Goal: Information Seeking & Learning: Learn about a topic

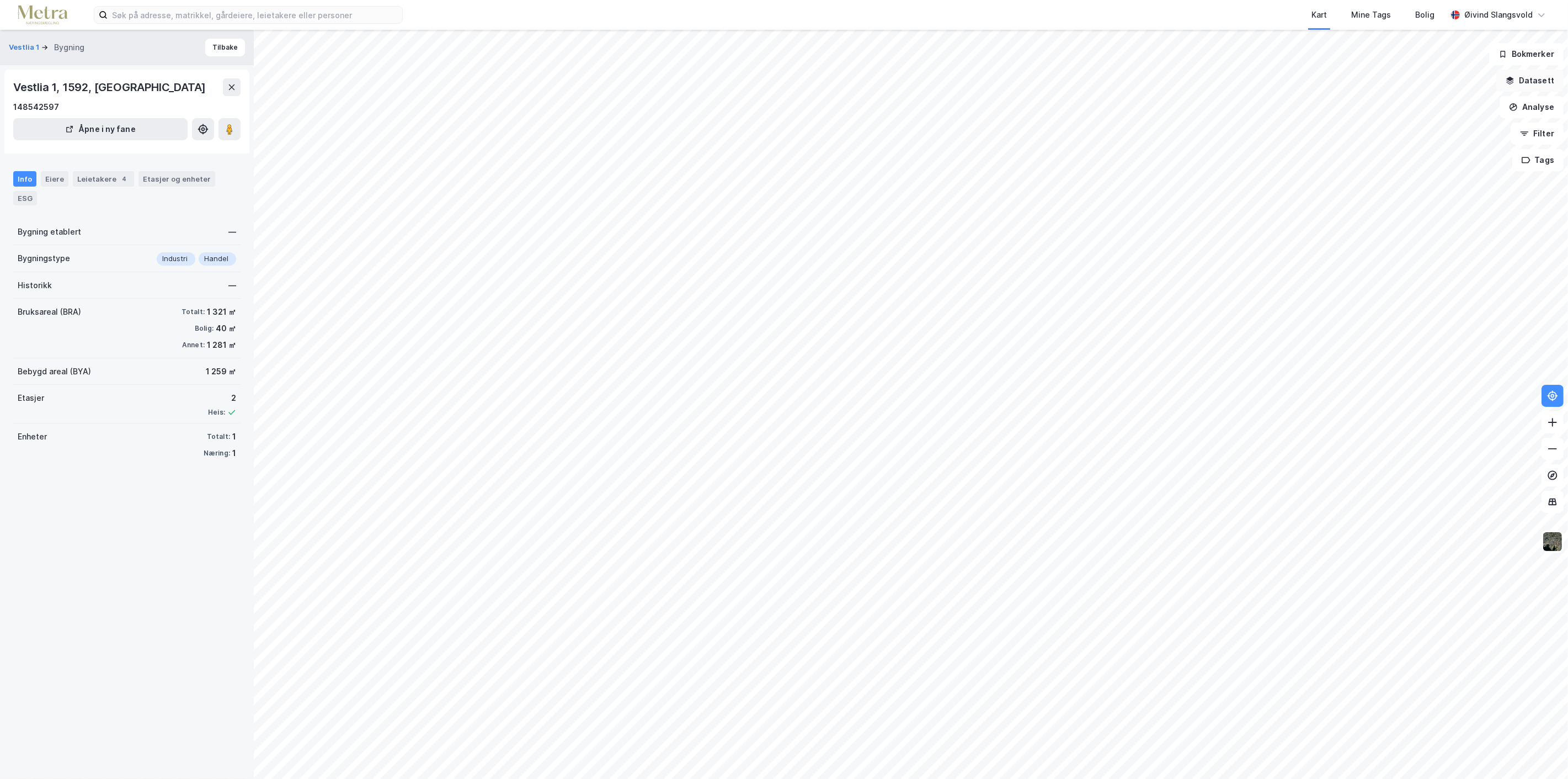
click at [1541, 78] on button "Datasett" at bounding box center [1530, 80] width 68 height 22
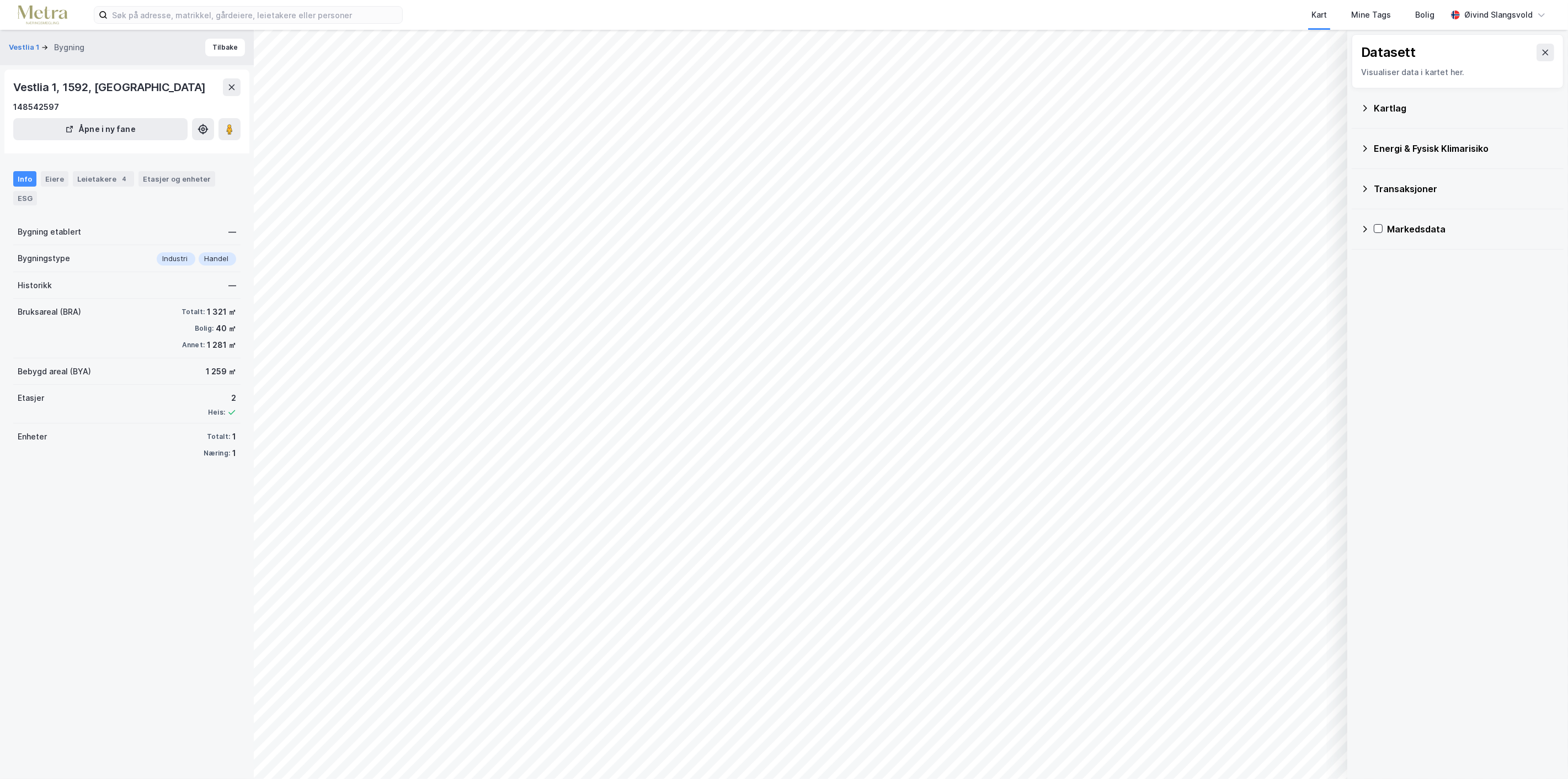
click at [1367, 185] on icon at bounding box center [1365, 189] width 9 height 9
click at [1392, 238] on icon at bounding box center [1392, 237] width 8 height 8
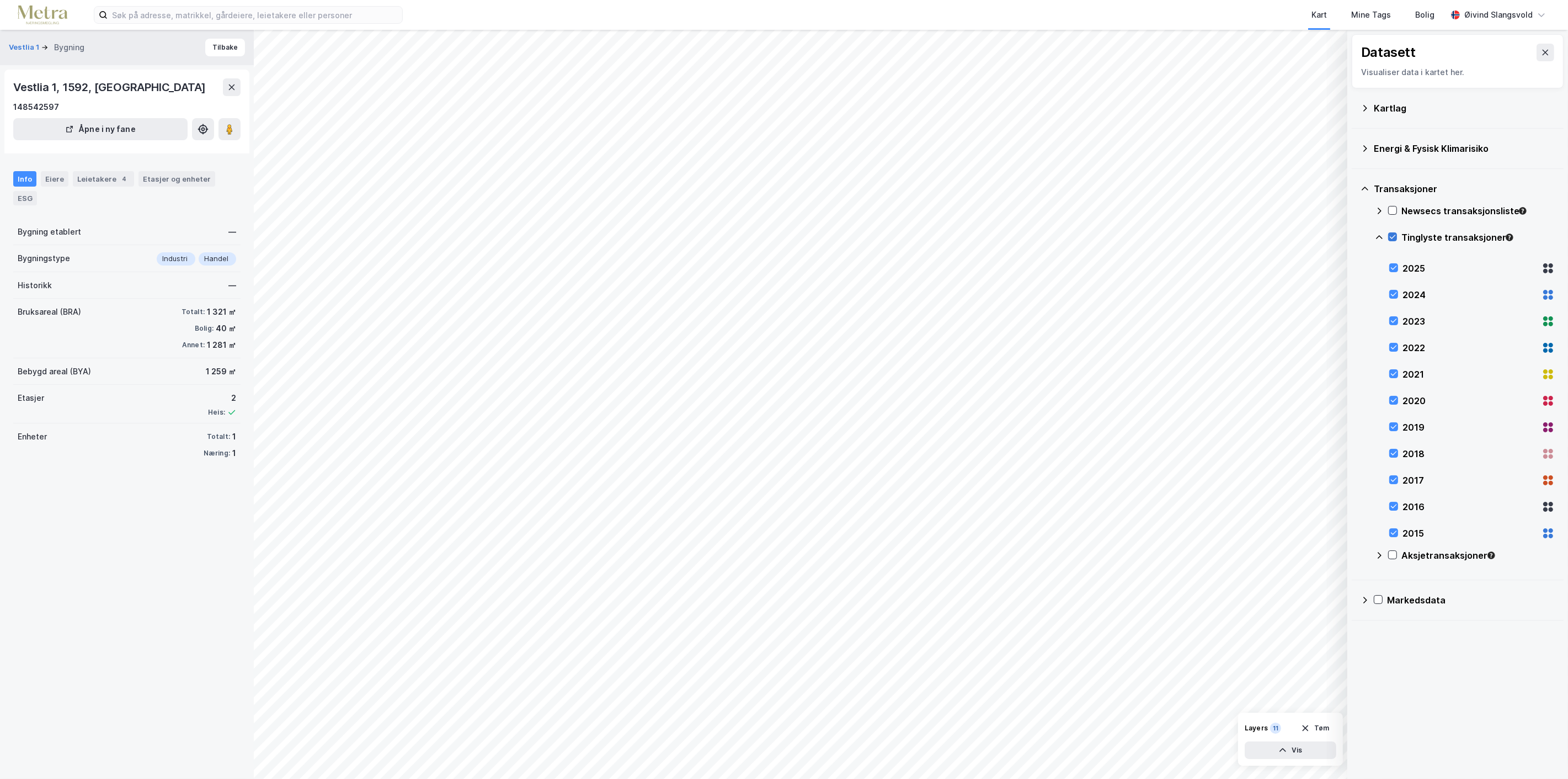
click at [1392, 238] on icon at bounding box center [1392, 237] width 8 height 8
click at [1381, 238] on icon at bounding box center [1379, 237] width 7 height 4
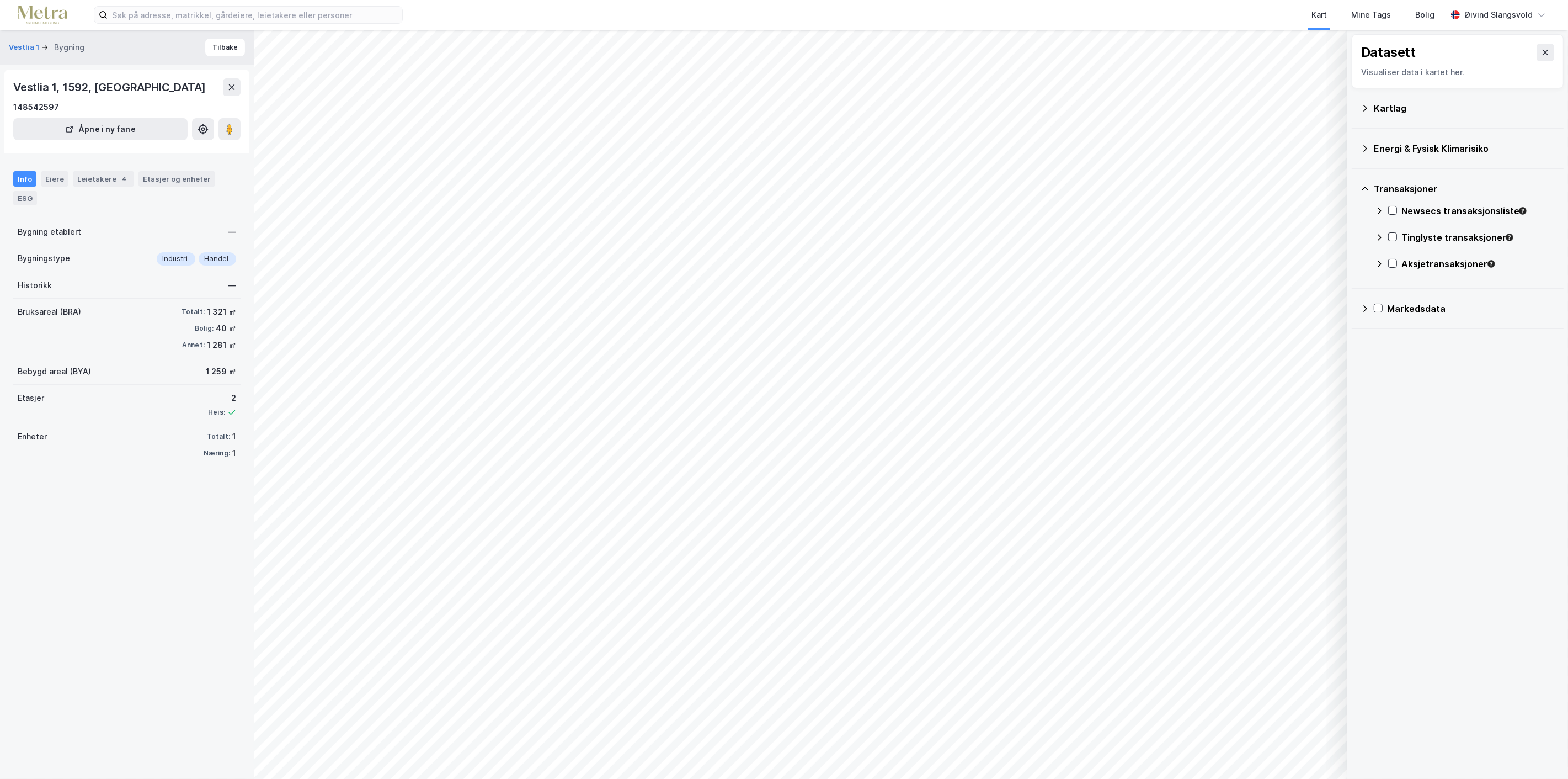
click at [1381, 238] on icon at bounding box center [1379, 237] width 4 height 7
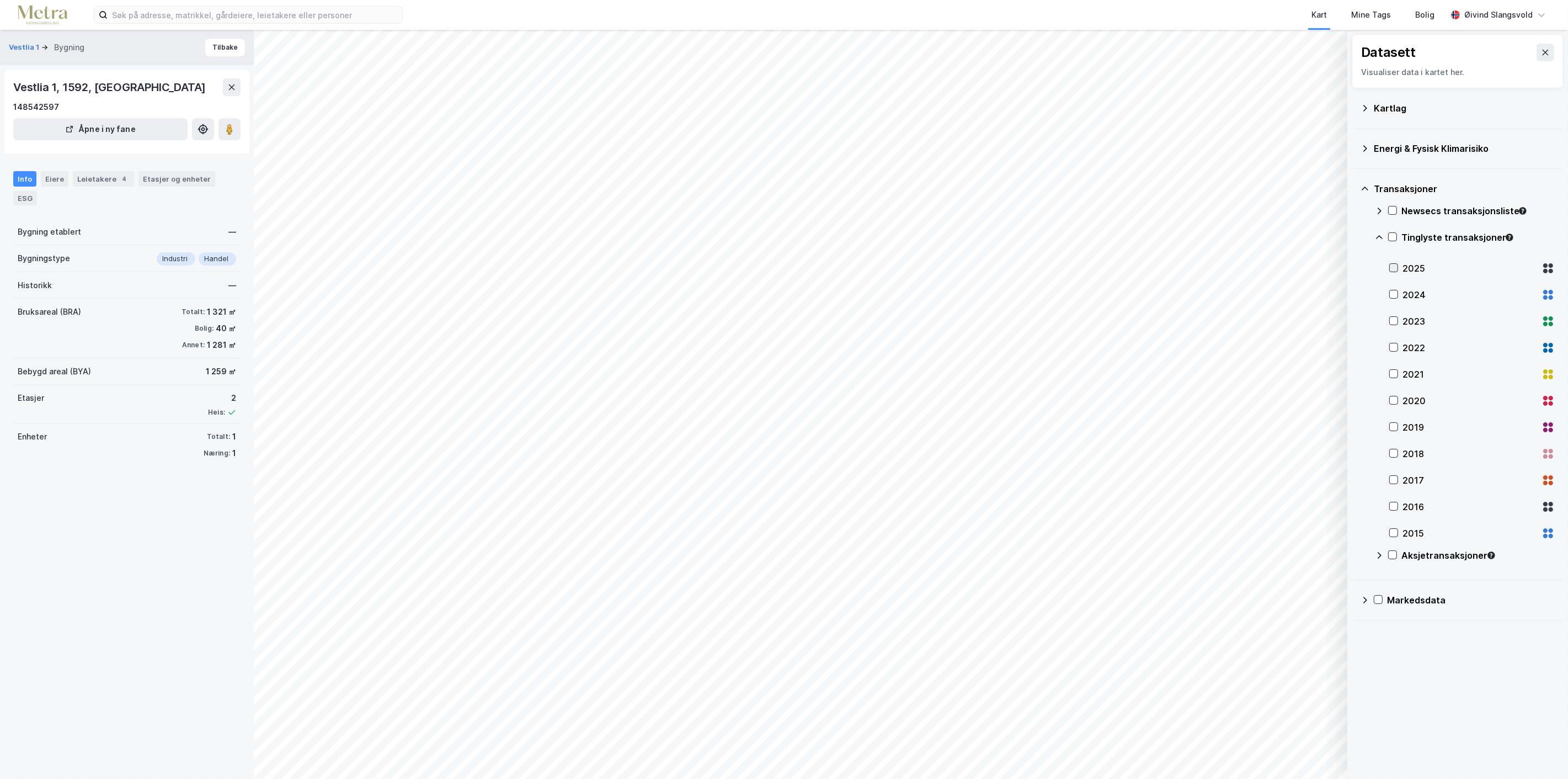
click at [1398, 268] on div at bounding box center [1393, 267] width 9 height 9
click at [1394, 293] on icon at bounding box center [1393, 294] width 8 height 8
click at [217, 44] on button "Tilbake" at bounding box center [225, 47] width 40 height 18
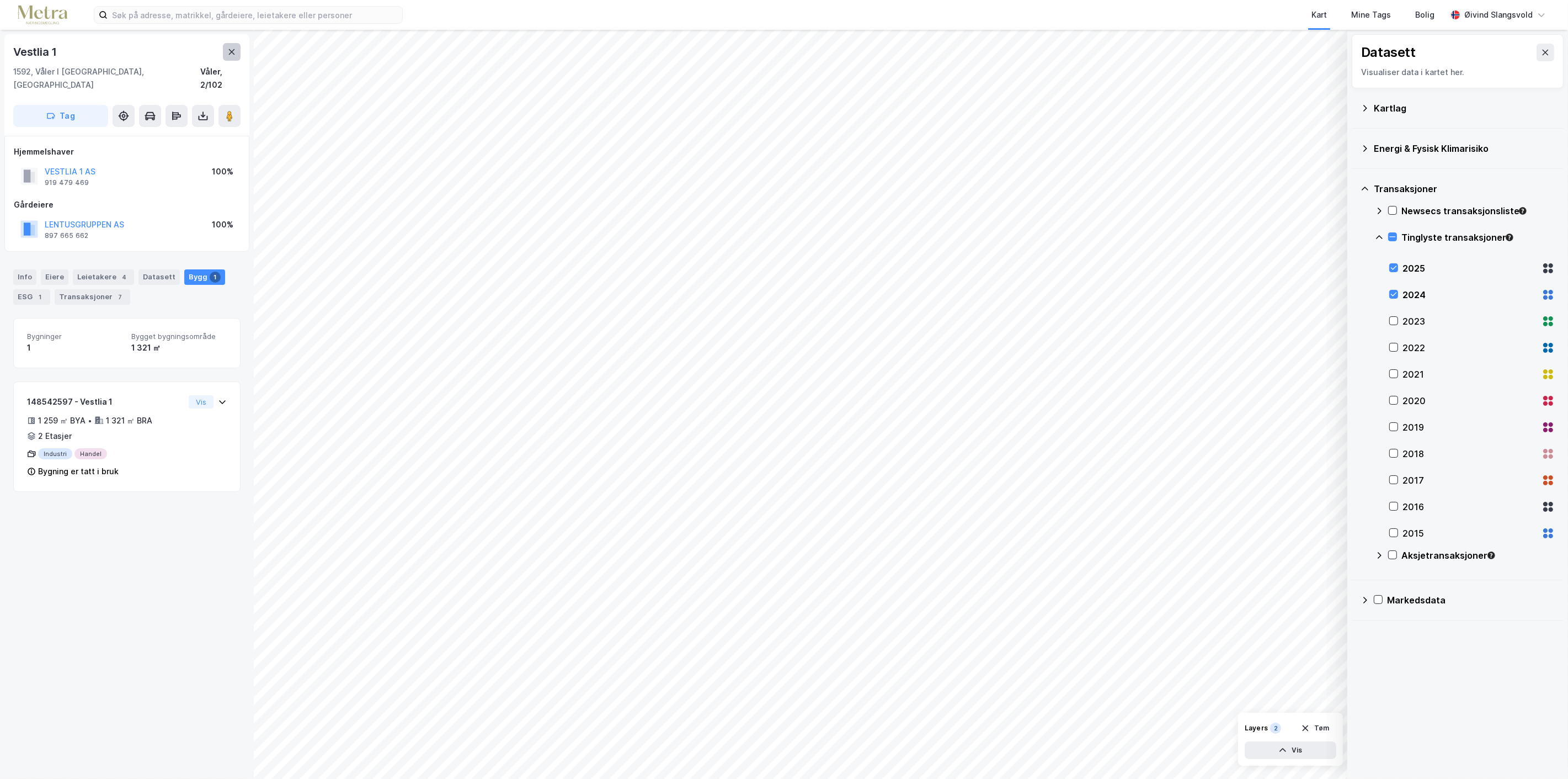
click at [229, 49] on icon at bounding box center [232, 52] width 6 height 5
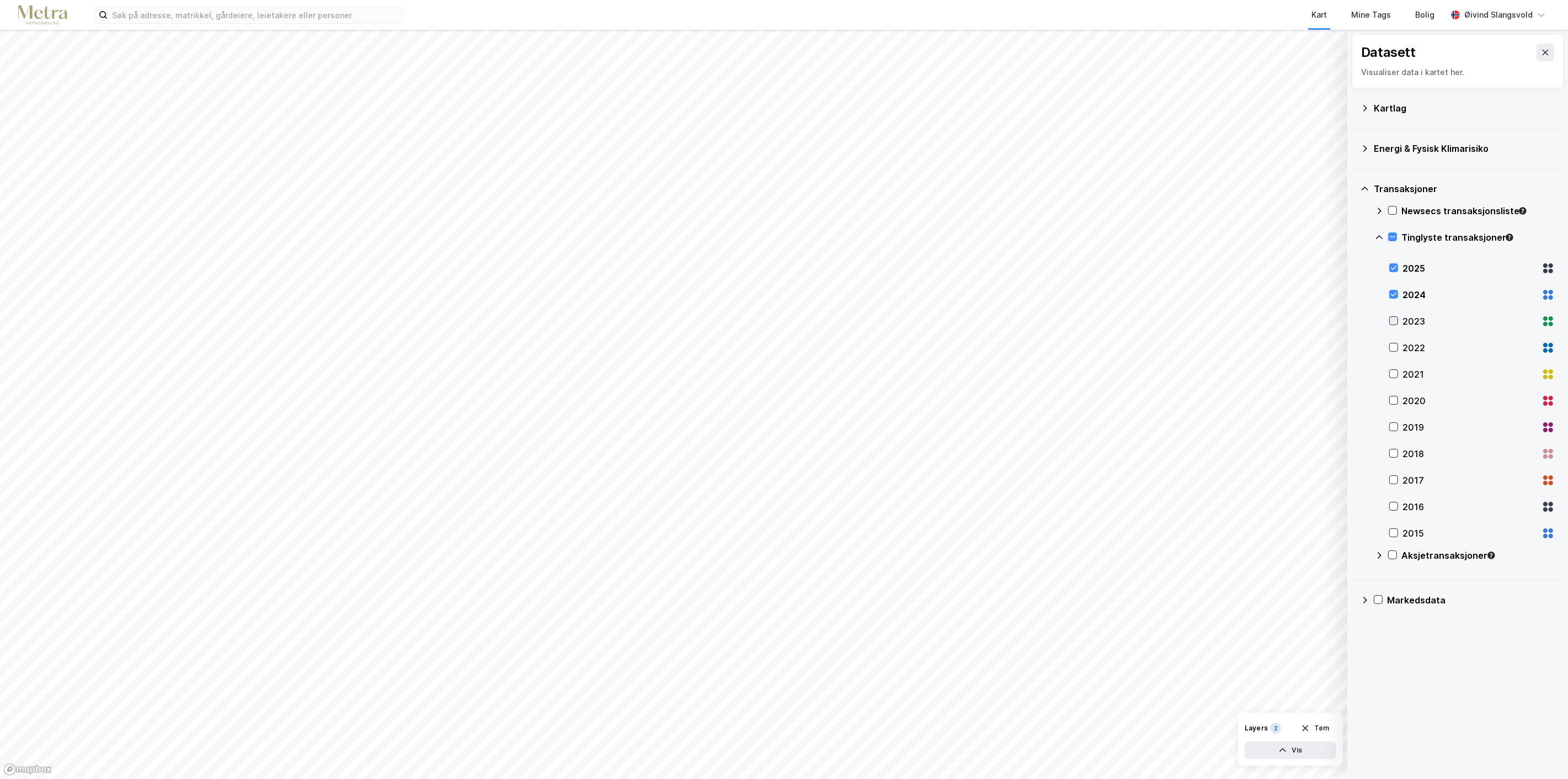
click at [1394, 322] on icon at bounding box center [1394, 321] width 6 height 4
click at [1379, 557] on icon at bounding box center [1379, 555] width 4 height 7
click at [1393, 587] on icon at bounding box center [1394, 586] width 6 height 4
click at [1393, 613] on icon at bounding box center [1393, 612] width 8 height 8
click at [1392, 639] on icon at bounding box center [1393, 638] width 8 height 8
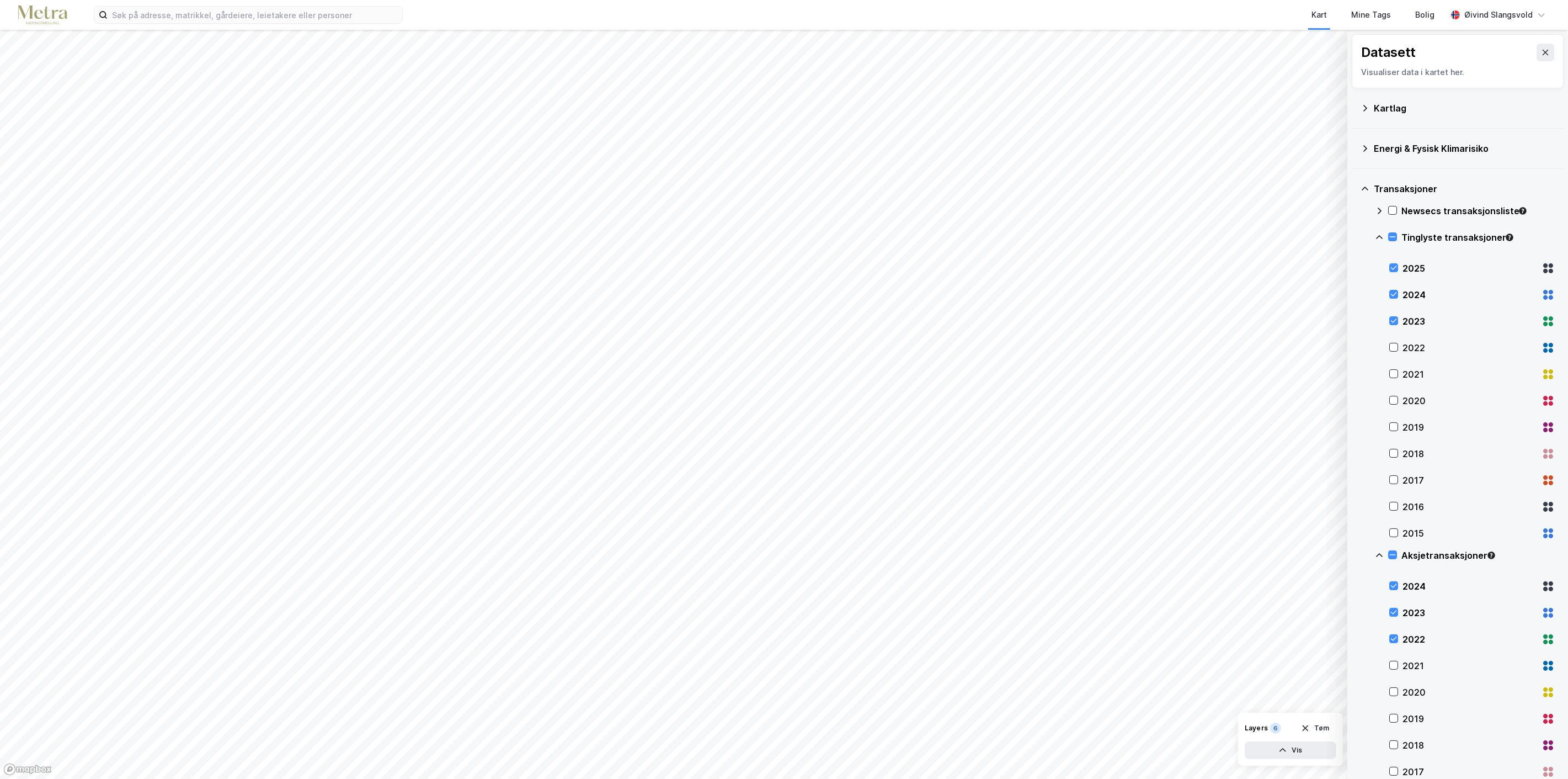
click at [1376, 185] on div "Transaksjoner" at bounding box center [1464, 189] width 181 height 13
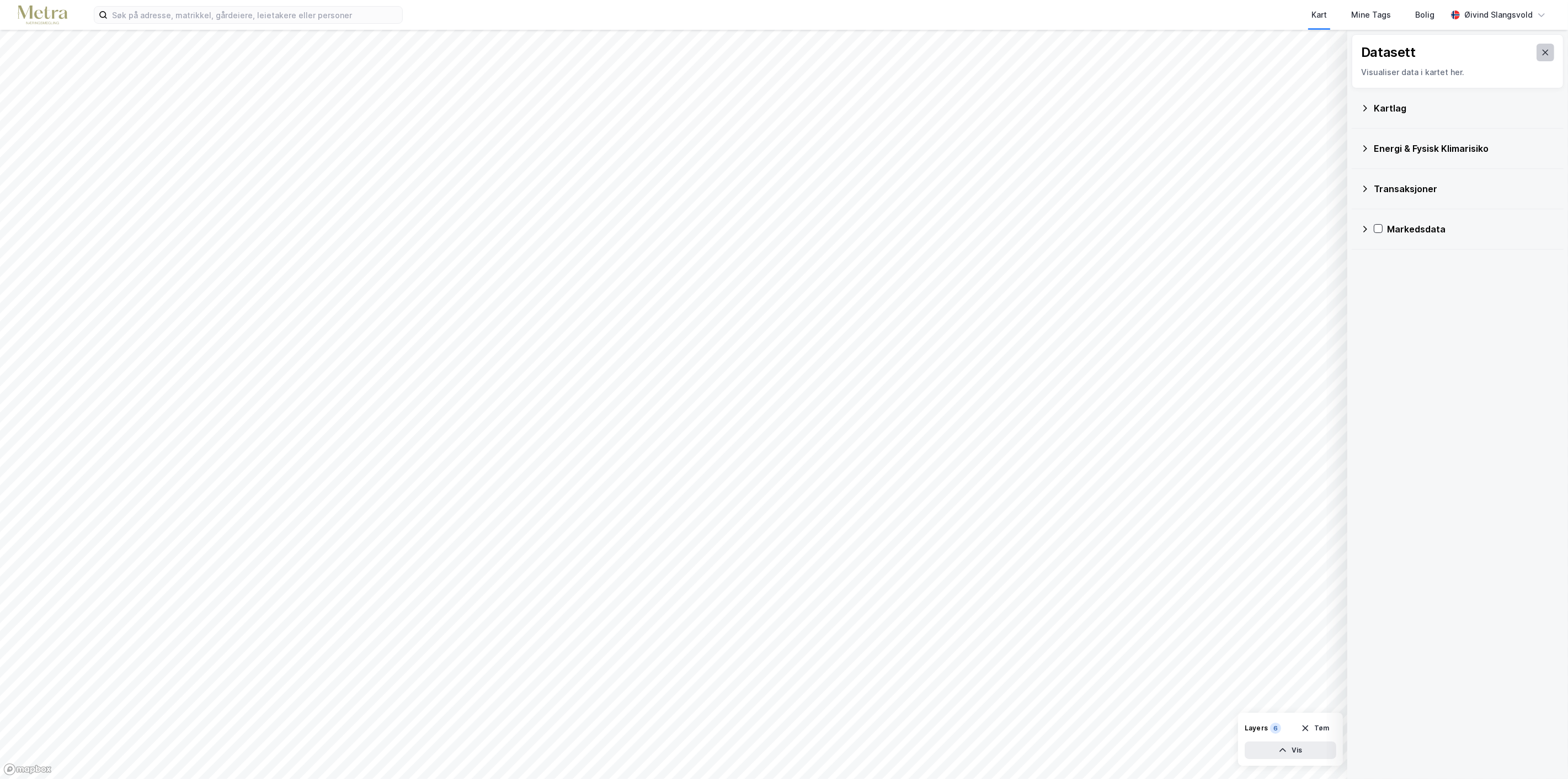
click at [1541, 49] on icon at bounding box center [1545, 52] width 9 height 9
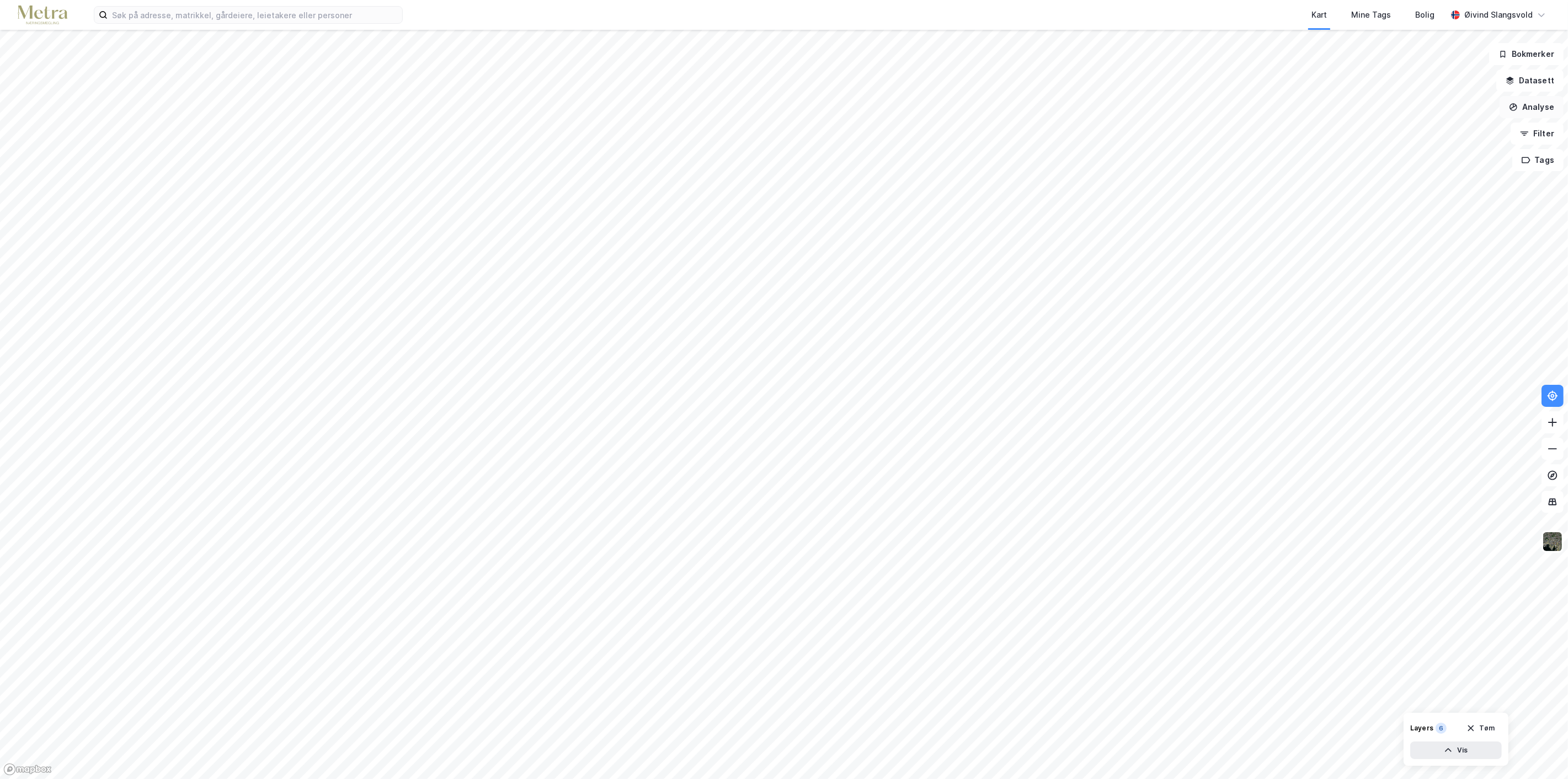
click at [1539, 107] on button "Analyse" at bounding box center [1531, 107] width 64 height 22
click at [1421, 131] on div "Tegn område" at bounding box center [1436, 130] width 96 height 9
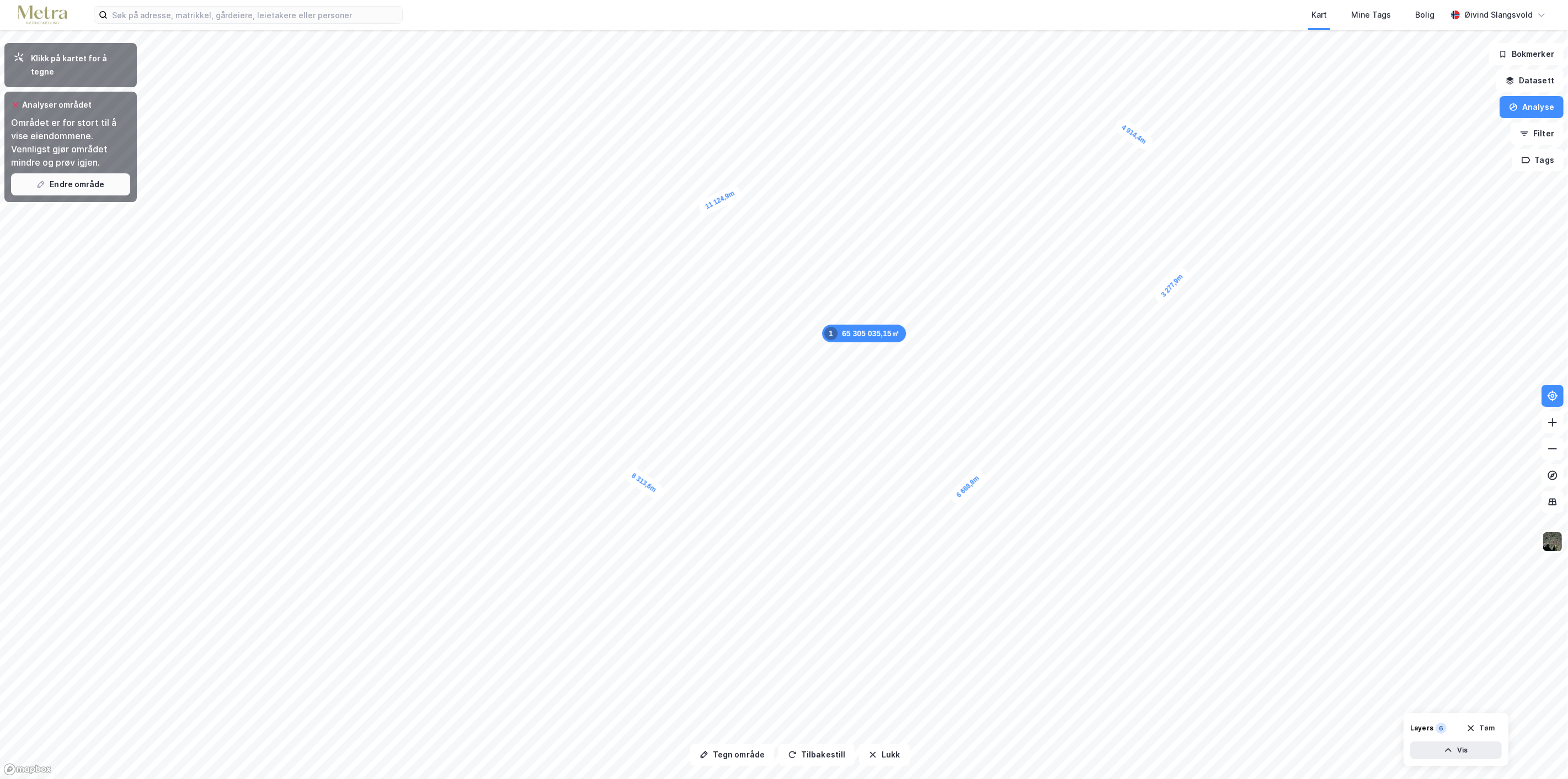
click at [74, 174] on button "Endre område" at bounding box center [71, 185] width 119 height 22
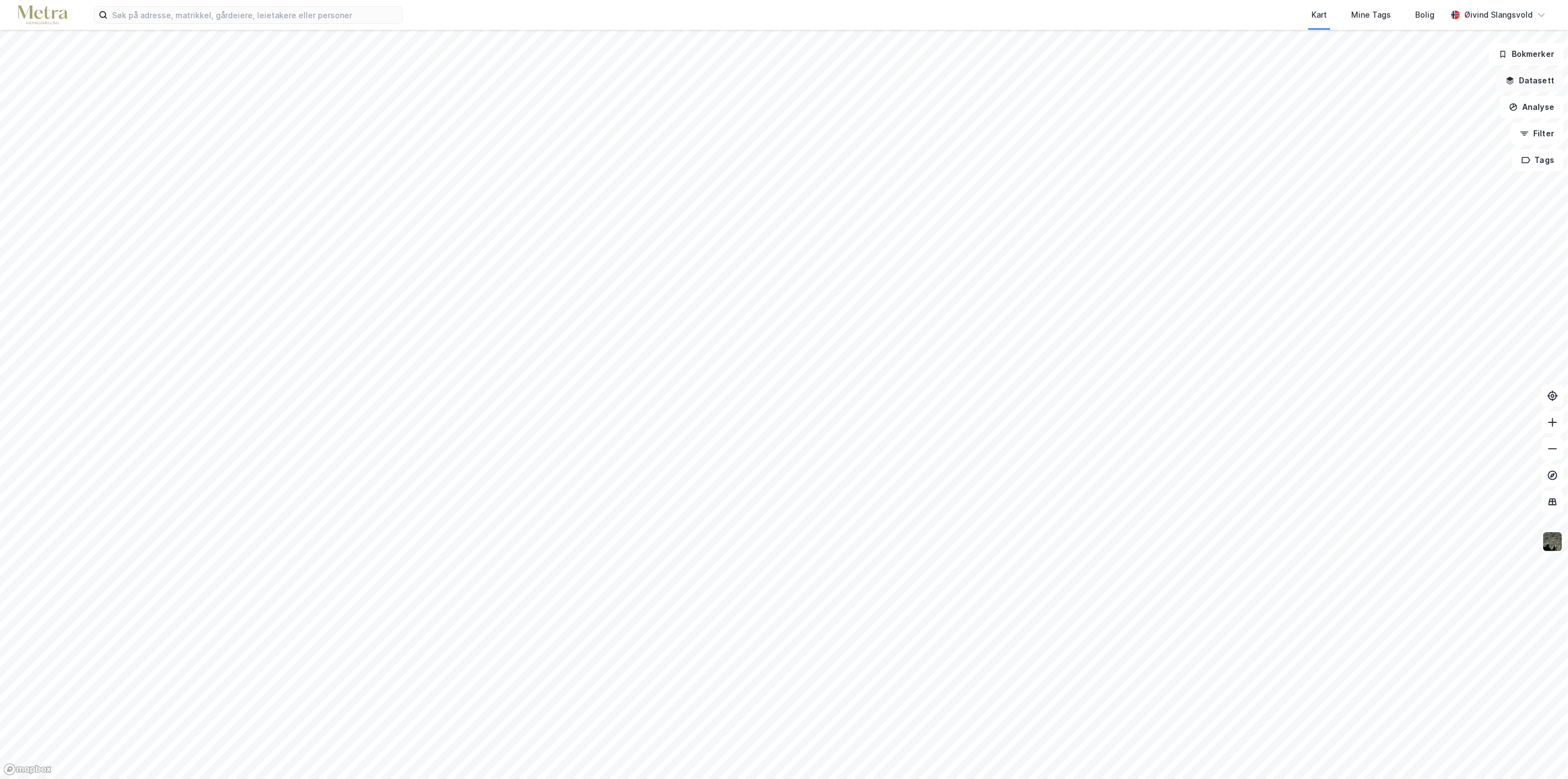
click at [1514, 76] on icon "button" at bounding box center [1510, 80] width 9 height 9
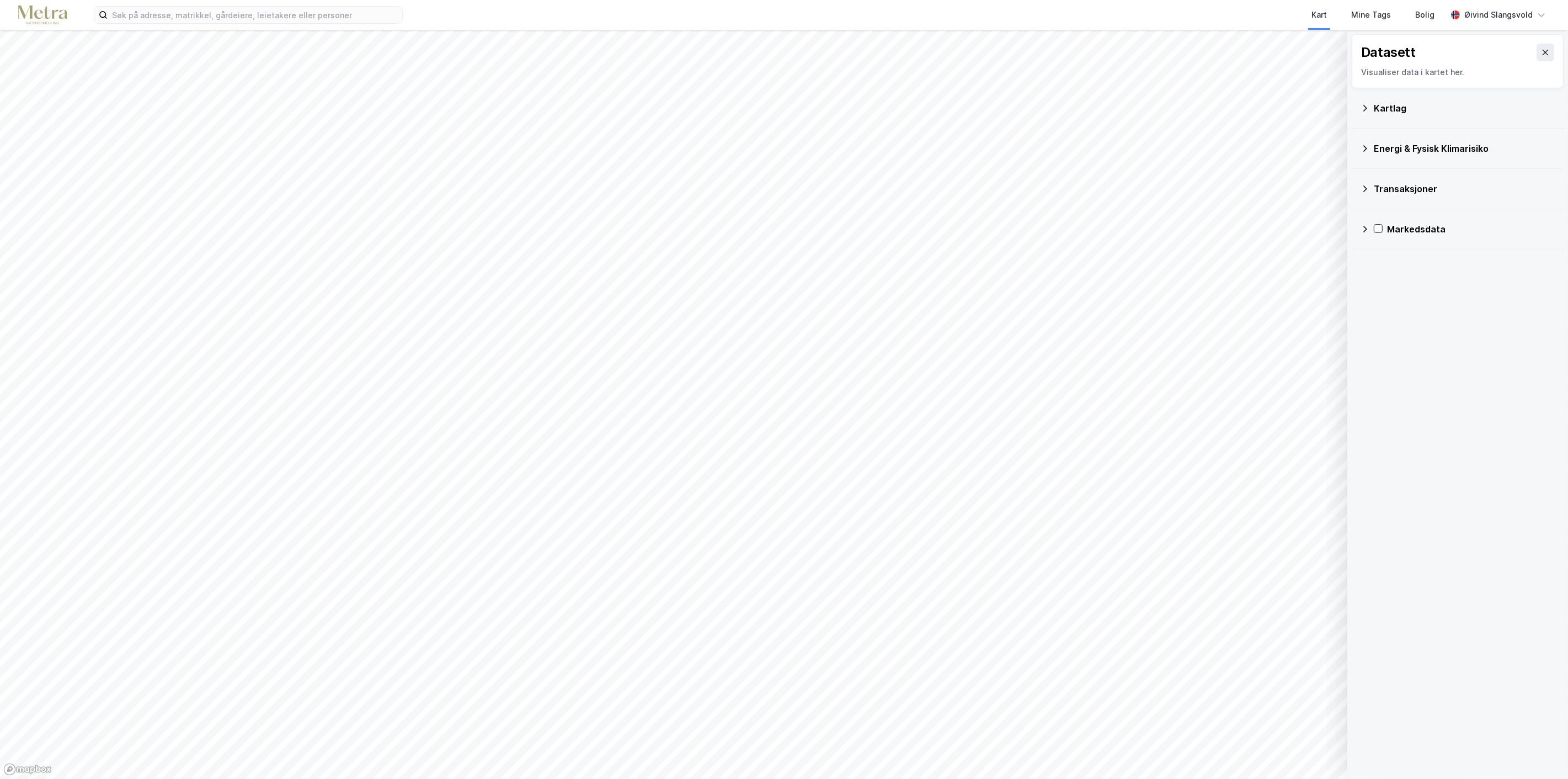
click at [1368, 105] on icon at bounding box center [1365, 108] width 9 height 9
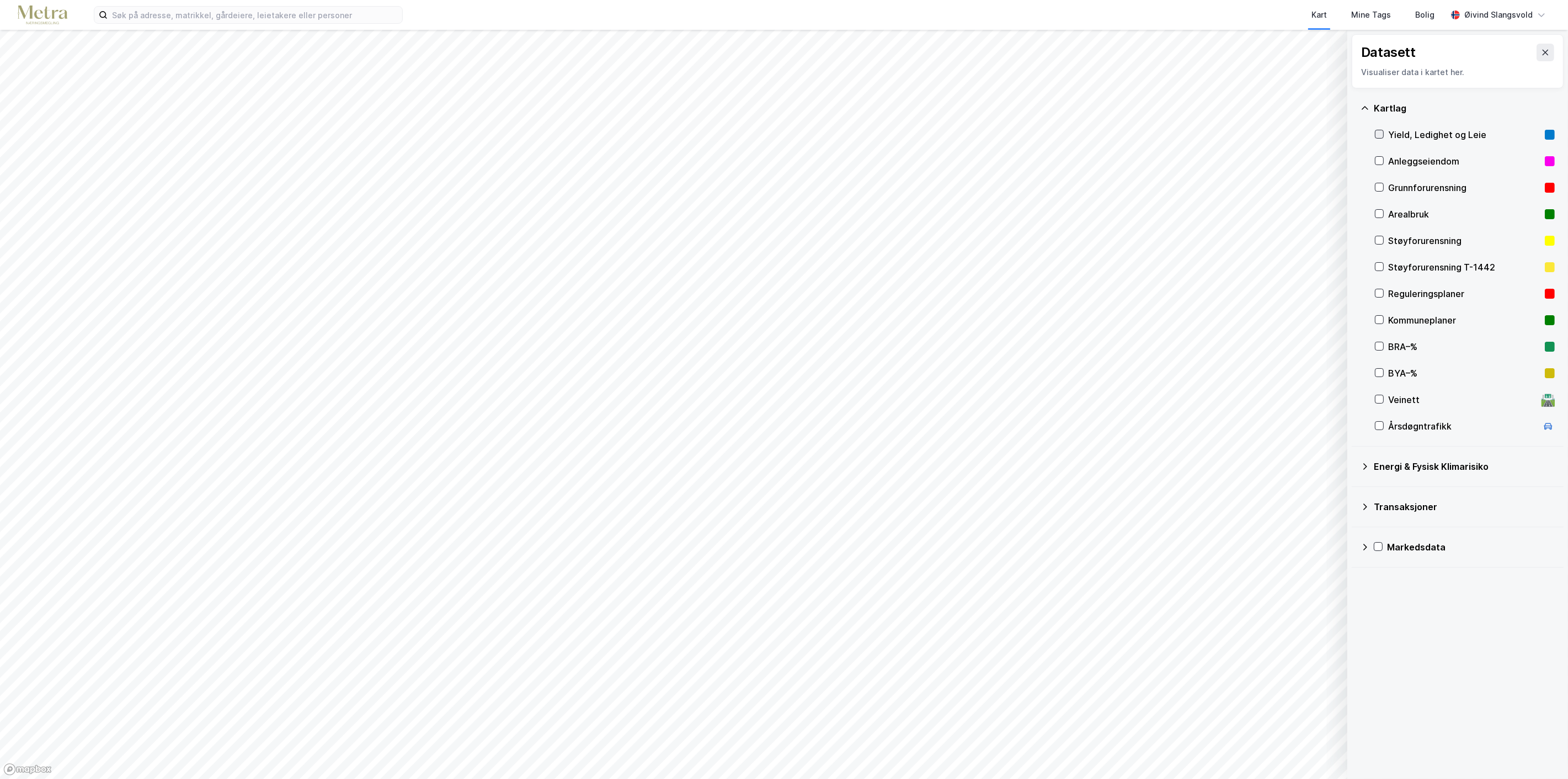
click at [1377, 133] on icon at bounding box center [1379, 134] width 8 height 8
click at [1382, 138] on div at bounding box center [1379, 134] width 9 height 9
click at [1382, 138] on icon at bounding box center [1379, 134] width 8 height 8
click at [1367, 108] on icon at bounding box center [1365, 107] width 7 height 3
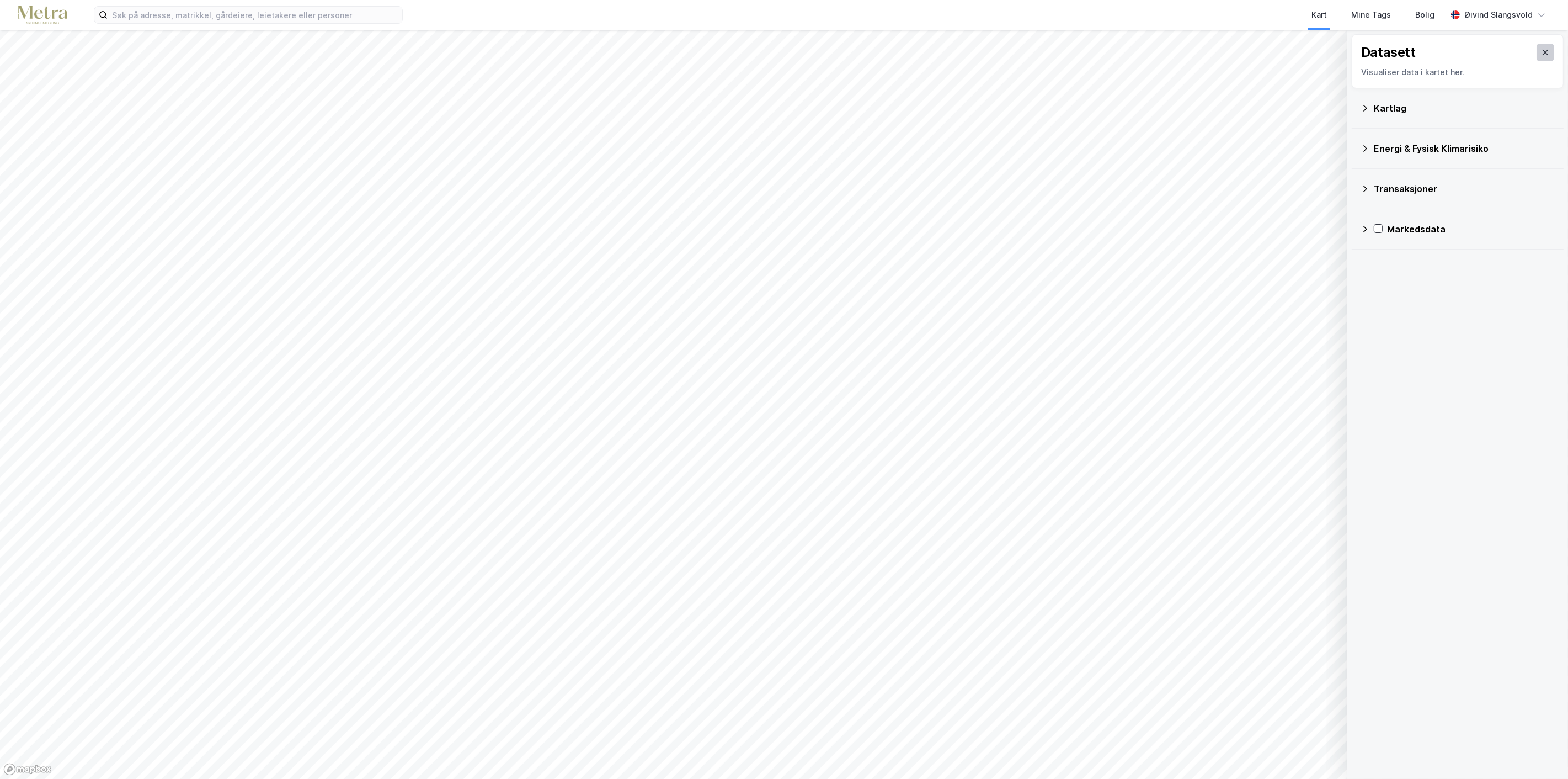
click at [1541, 49] on icon at bounding box center [1545, 52] width 9 height 9
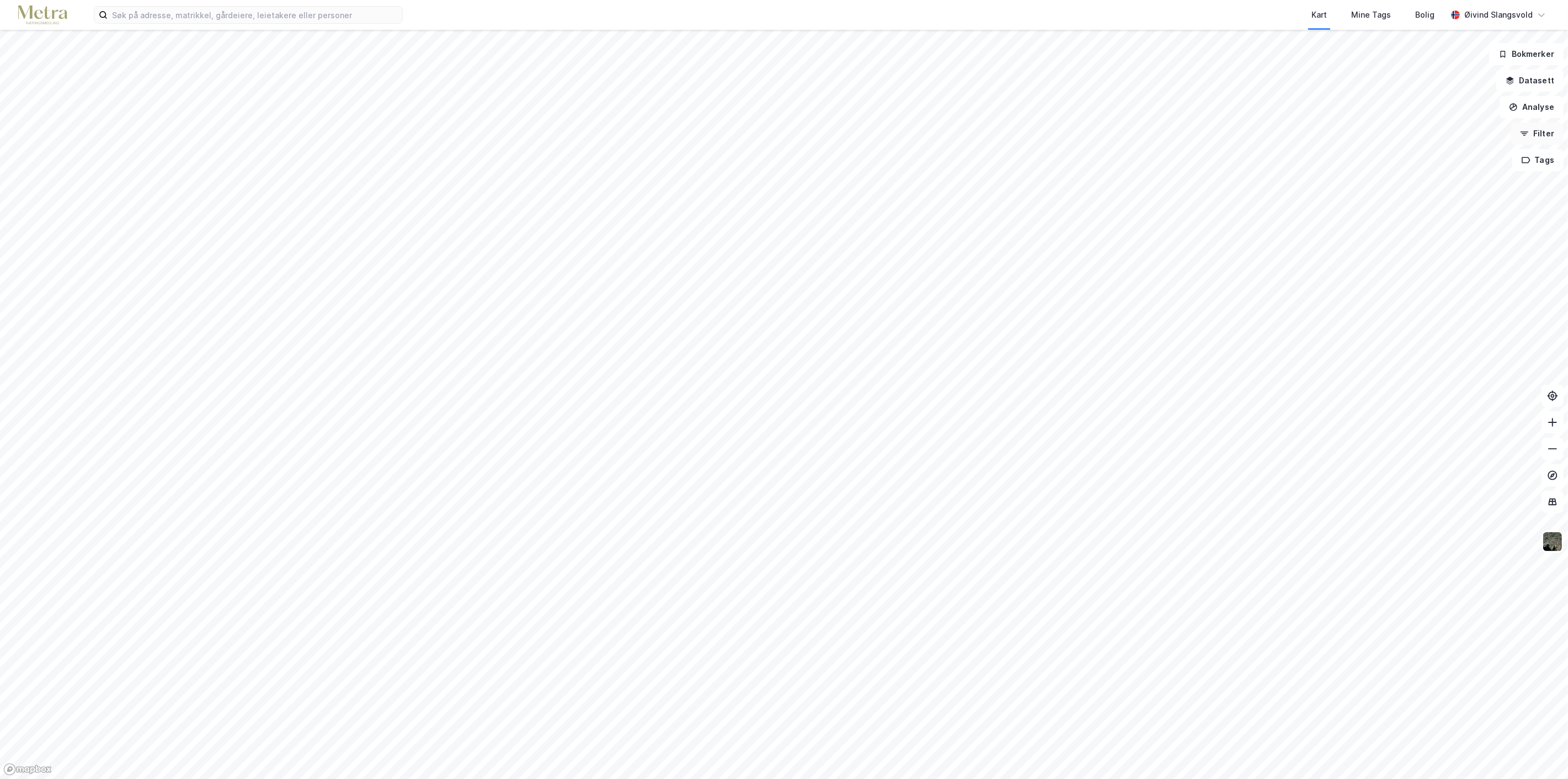
click at [1536, 134] on button "Filter" at bounding box center [1537, 133] width 53 height 22
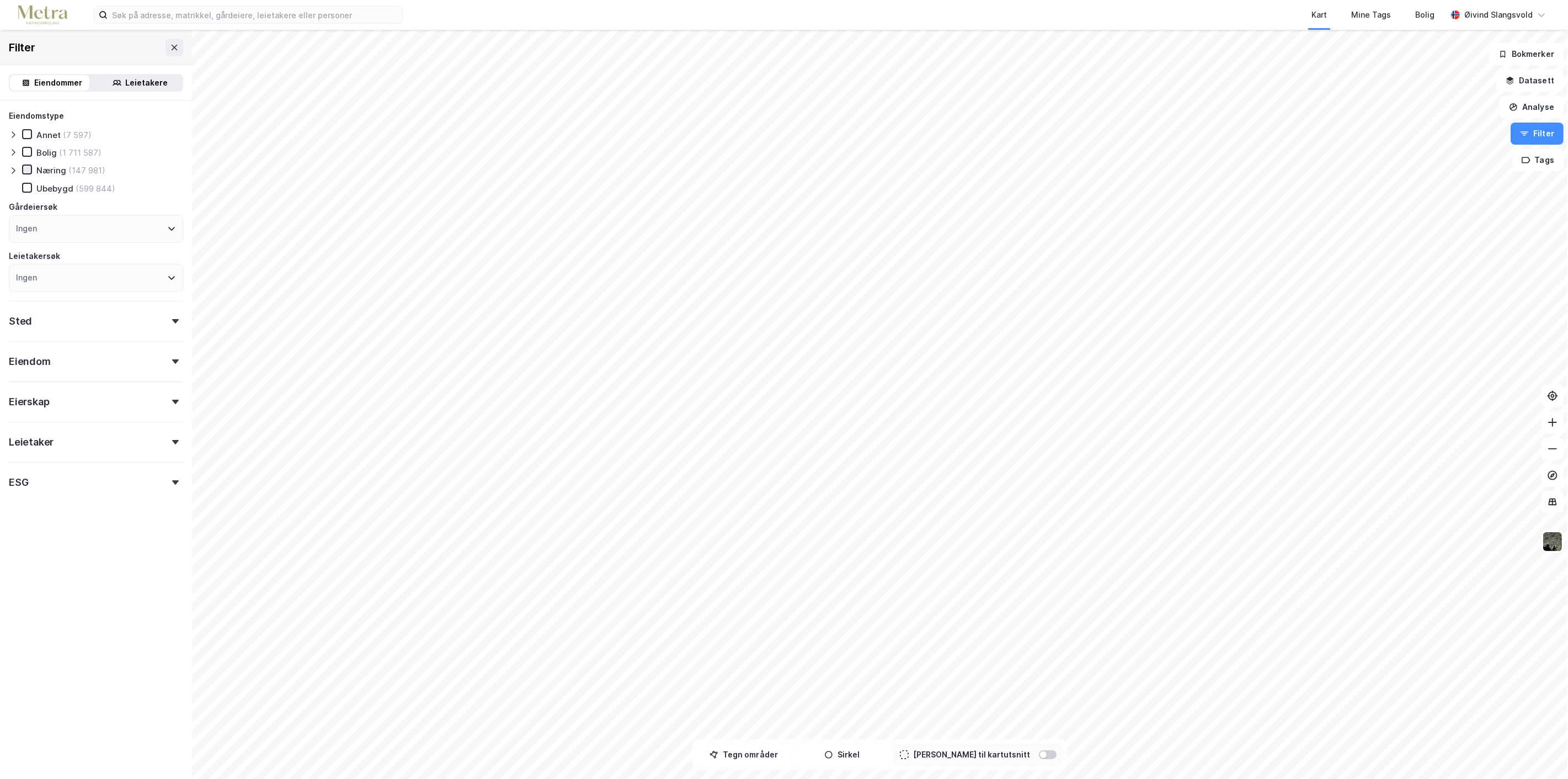
click at [24, 167] on icon at bounding box center [27, 169] width 8 height 8
click at [172, 320] on icon at bounding box center [175, 321] width 7 height 4
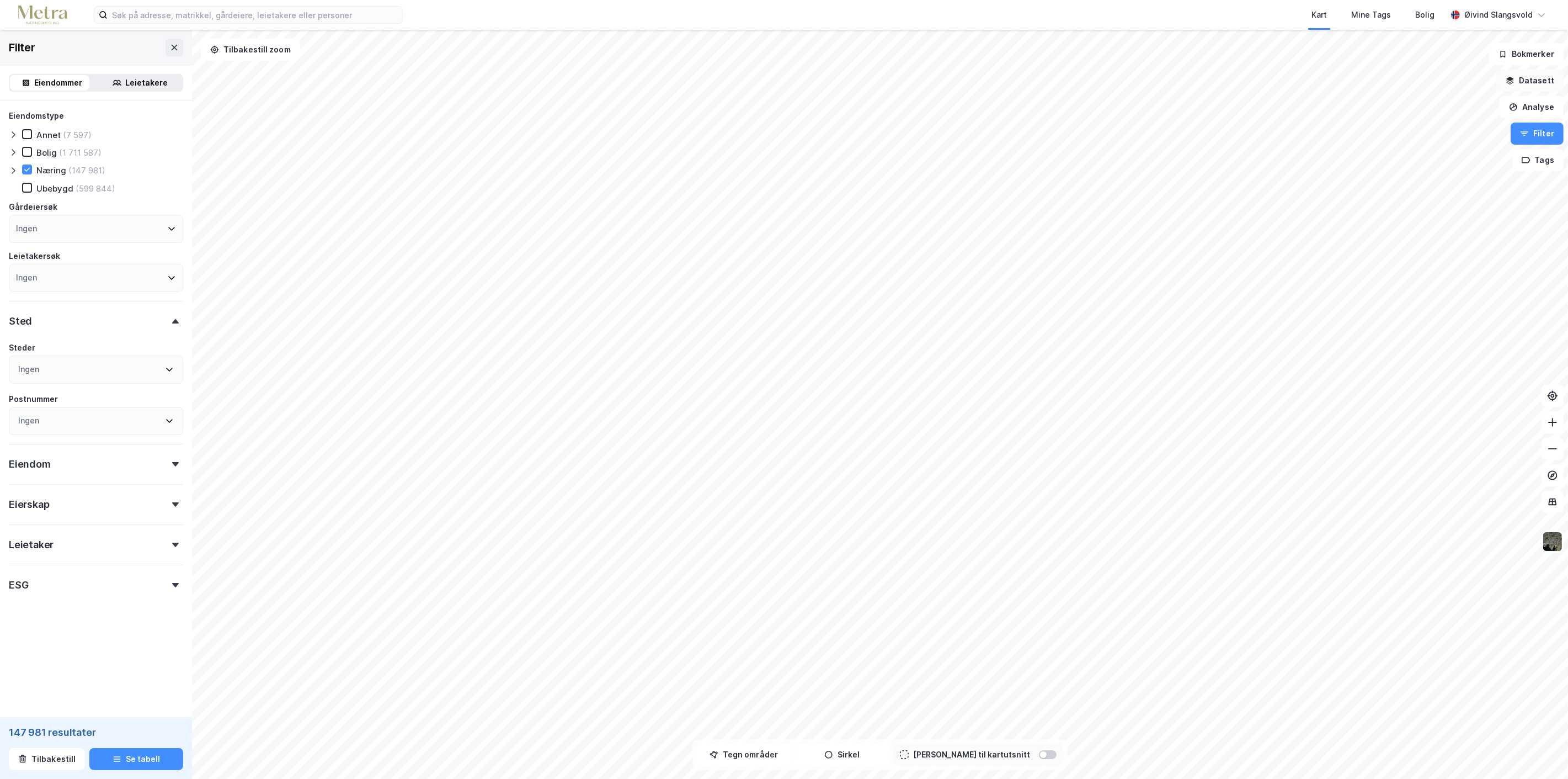
click at [1536, 80] on button "Datasett" at bounding box center [1530, 80] width 68 height 22
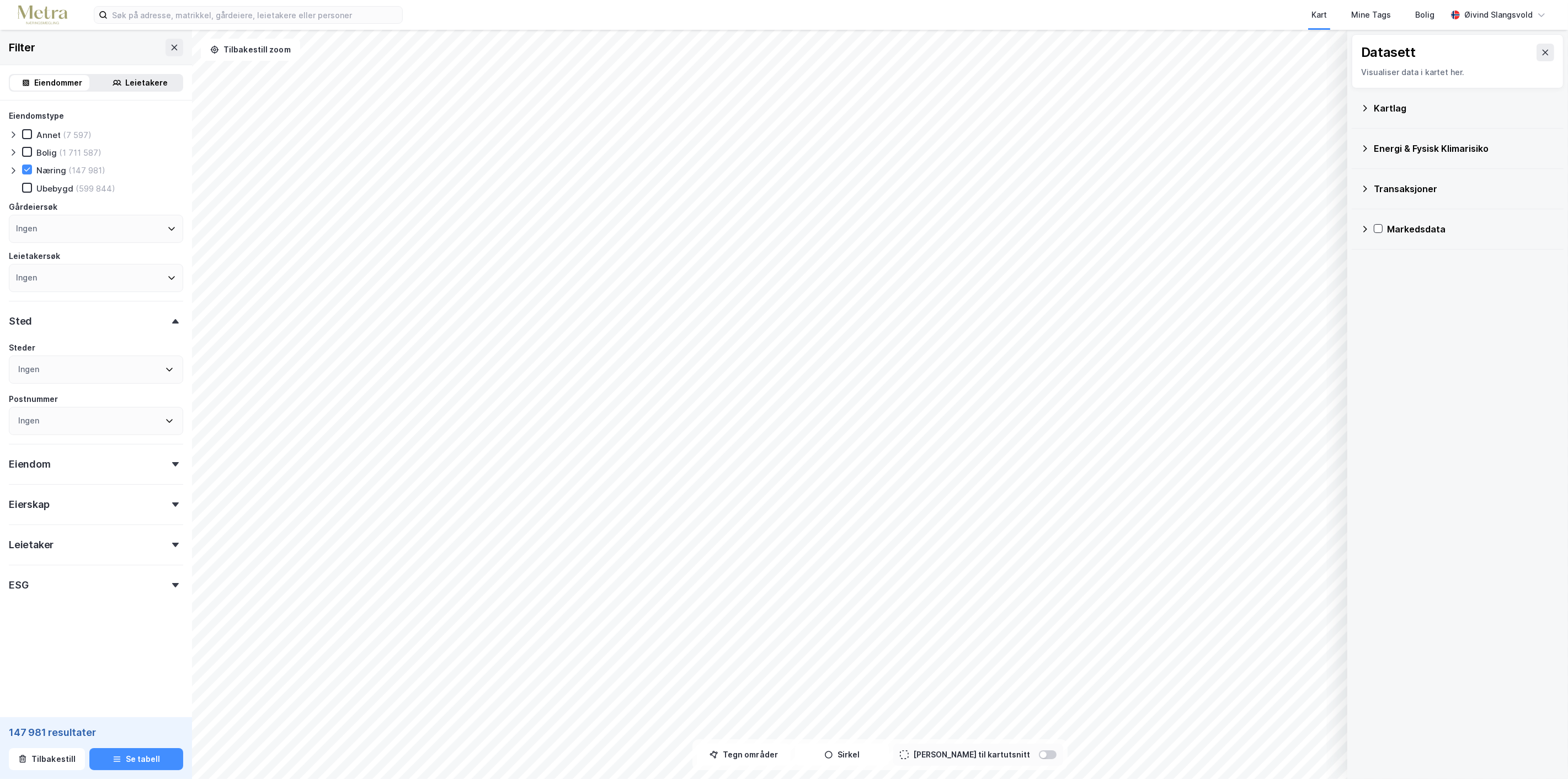
click at [1369, 189] on icon at bounding box center [1365, 189] width 9 height 9
click at [1382, 238] on icon at bounding box center [1379, 238] width 9 height 9
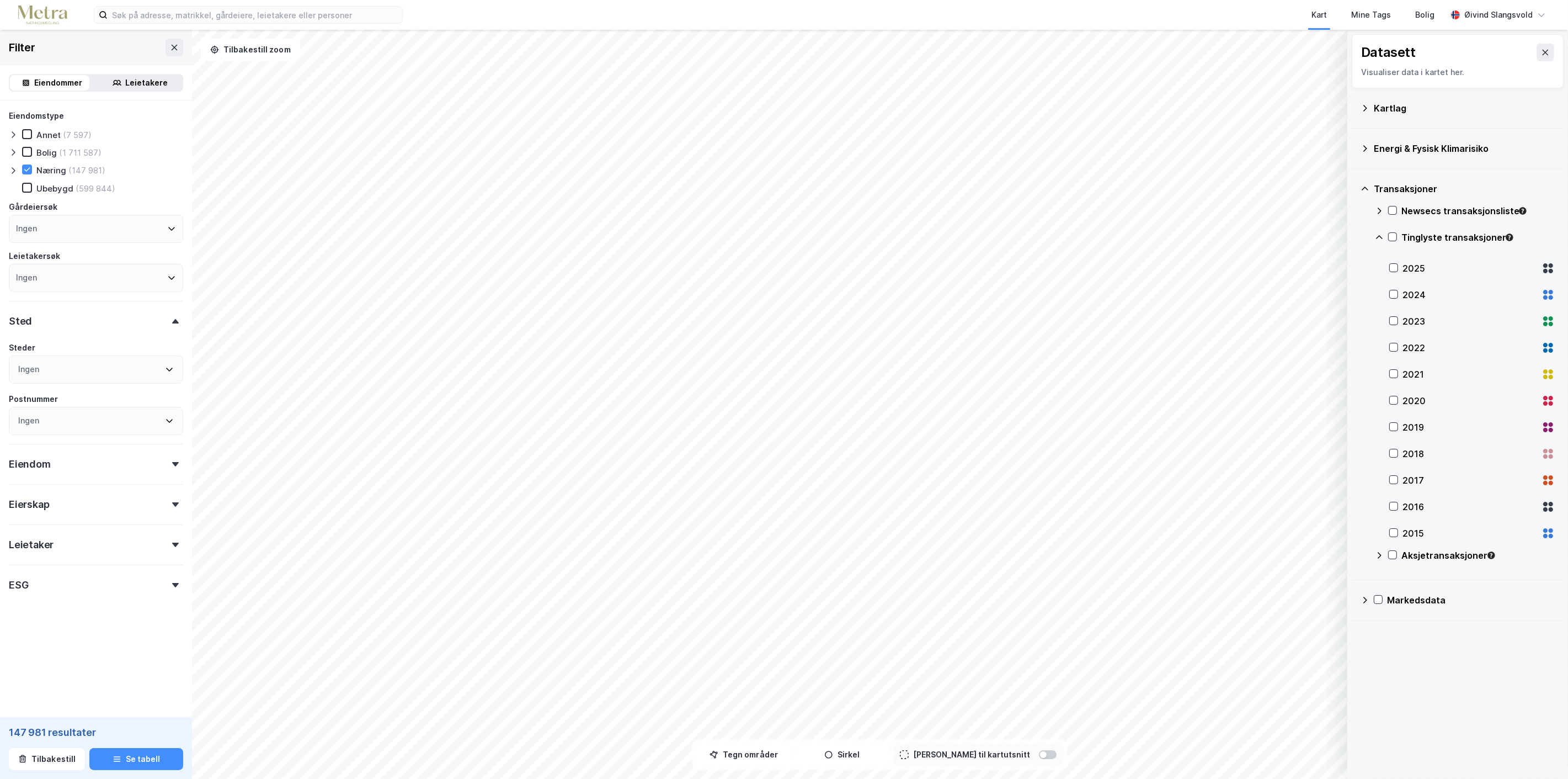
click at [1399, 268] on div "2025" at bounding box center [1472, 269] width 166 height 27
click at [1393, 293] on icon at bounding box center [1393, 294] width 8 height 8
click at [1394, 319] on icon at bounding box center [1393, 320] width 8 height 8
click at [1378, 555] on icon at bounding box center [1379, 555] width 9 height 9
click at [1394, 583] on icon at bounding box center [1393, 585] width 8 height 8
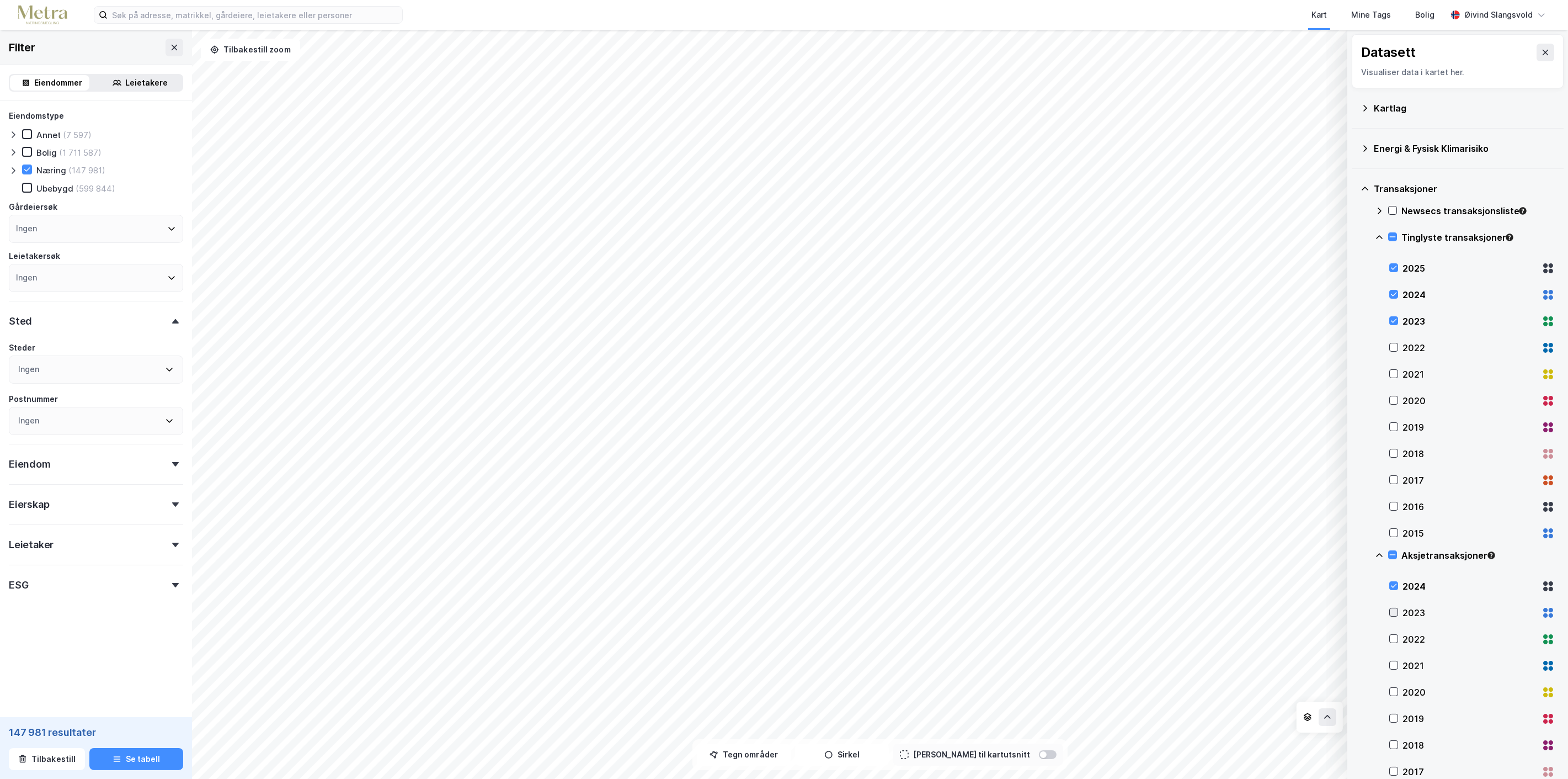
click at [1394, 613] on icon at bounding box center [1394, 612] width 6 height 4
click at [1395, 636] on icon at bounding box center [1393, 638] width 8 height 8
click at [757, 751] on button "Tegn områder" at bounding box center [744, 755] width 94 height 22
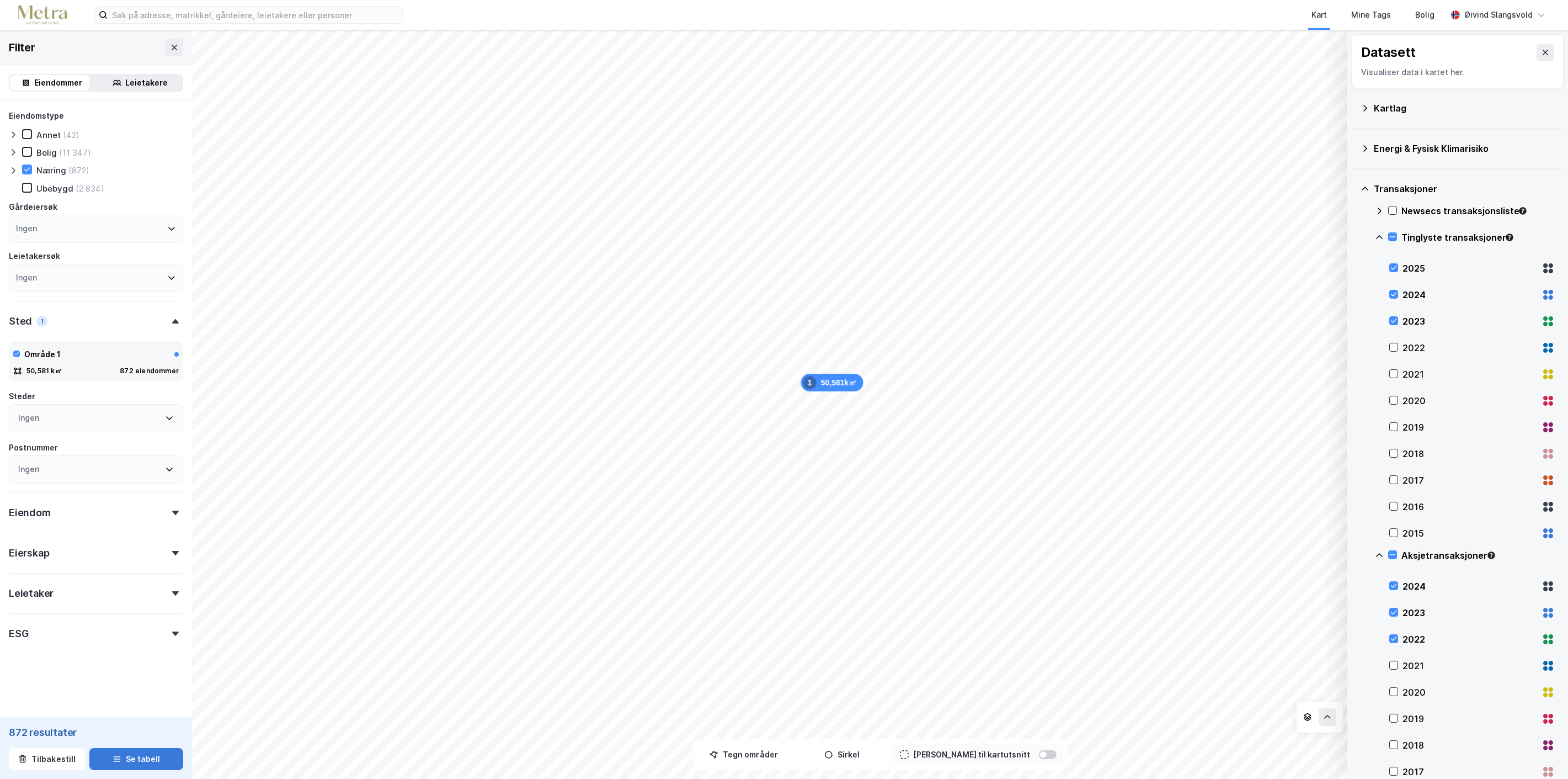
click at [130, 758] on button "Se tabell" at bounding box center [136, 759] width 94 height 22
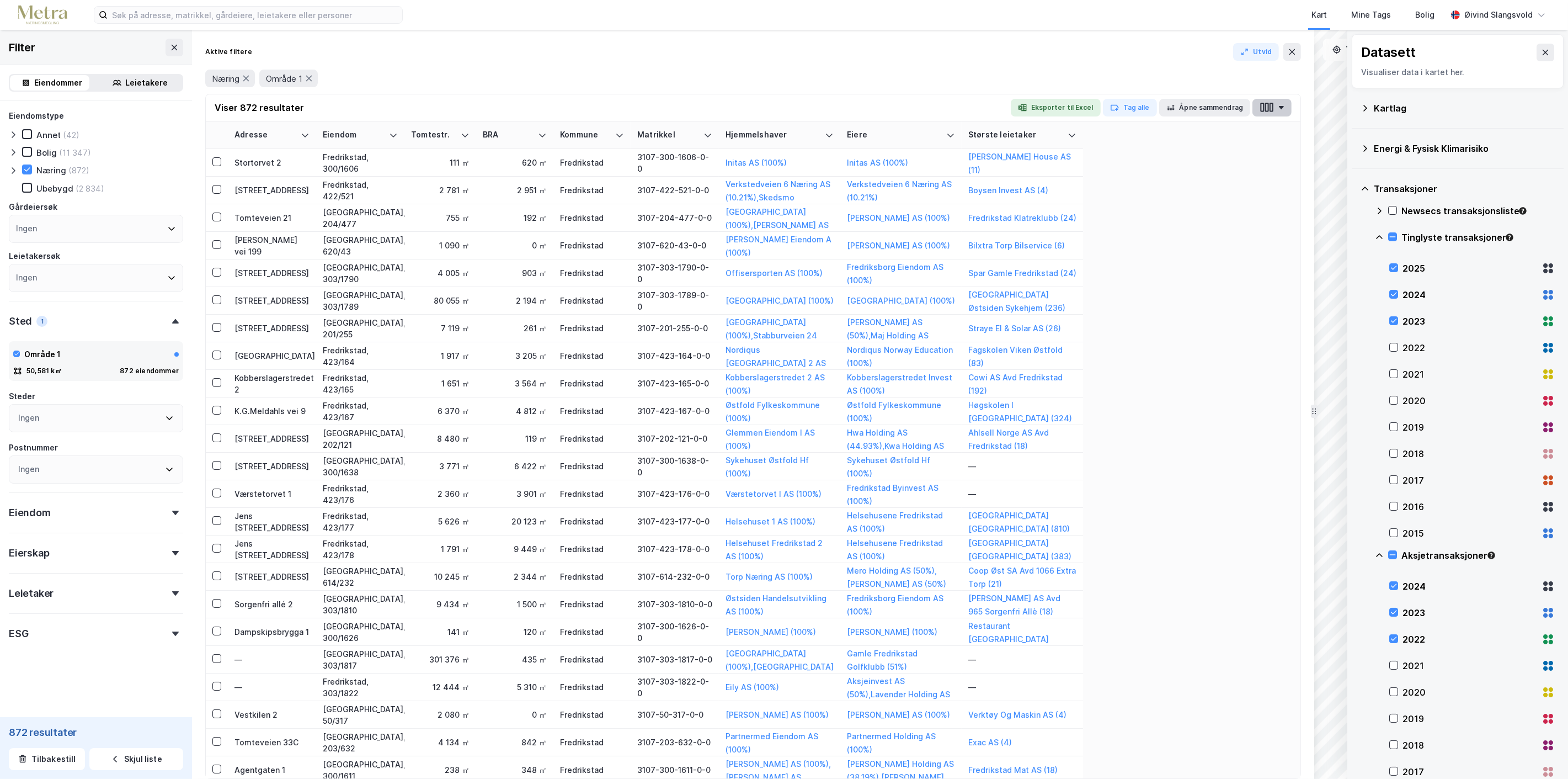
click at [1282, 104] on button "button" at bounding box center [1272, 107] width 39 height 18
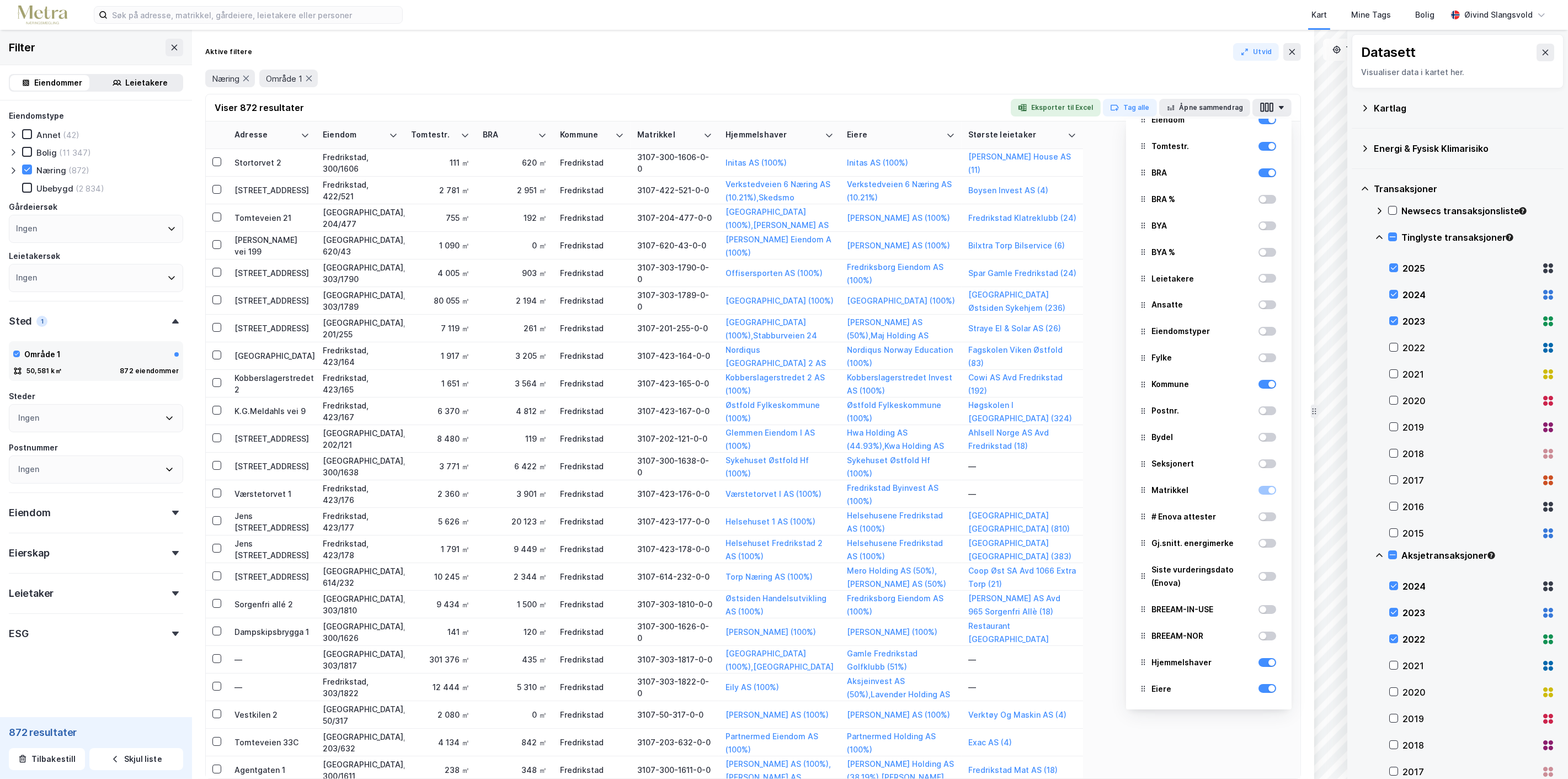
scroll to position [99, 0]
click at [1269, 357] on div at bounding box center [1272, 358] width 7 height 7
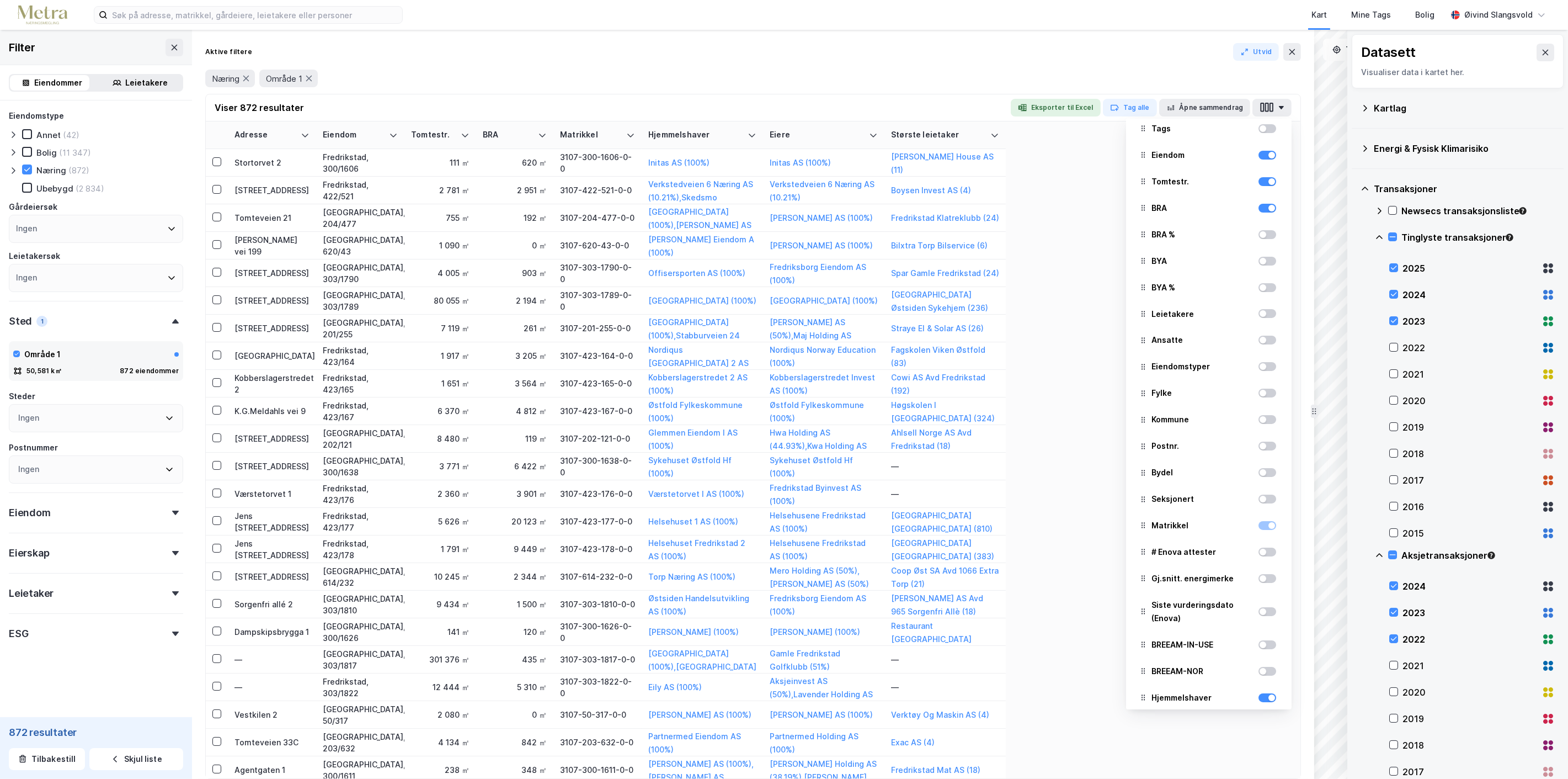
scroll to position [0, 0]
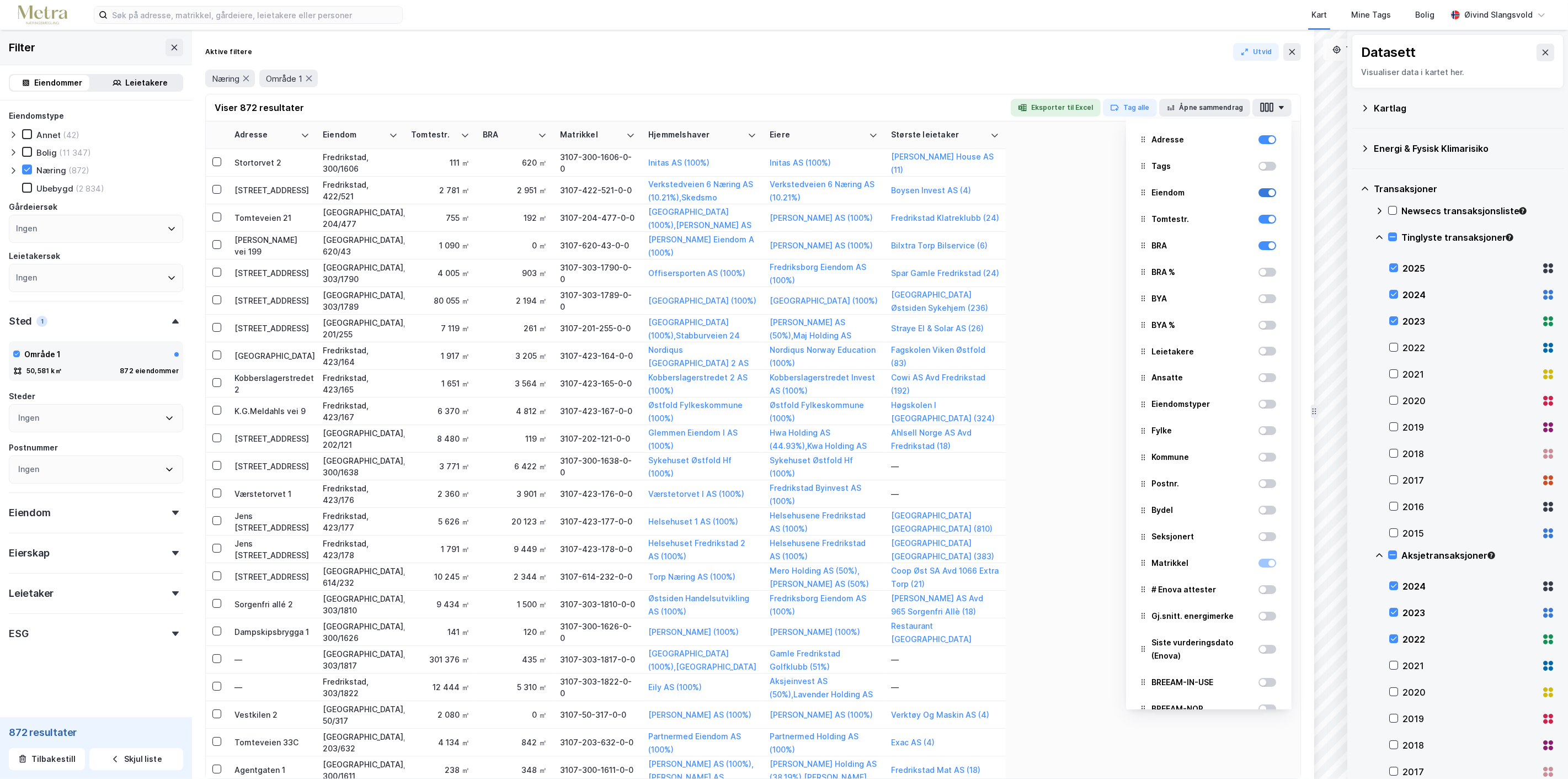
click at [1269, 190] on div at bounding box center [1272, 192] width 7 height 7
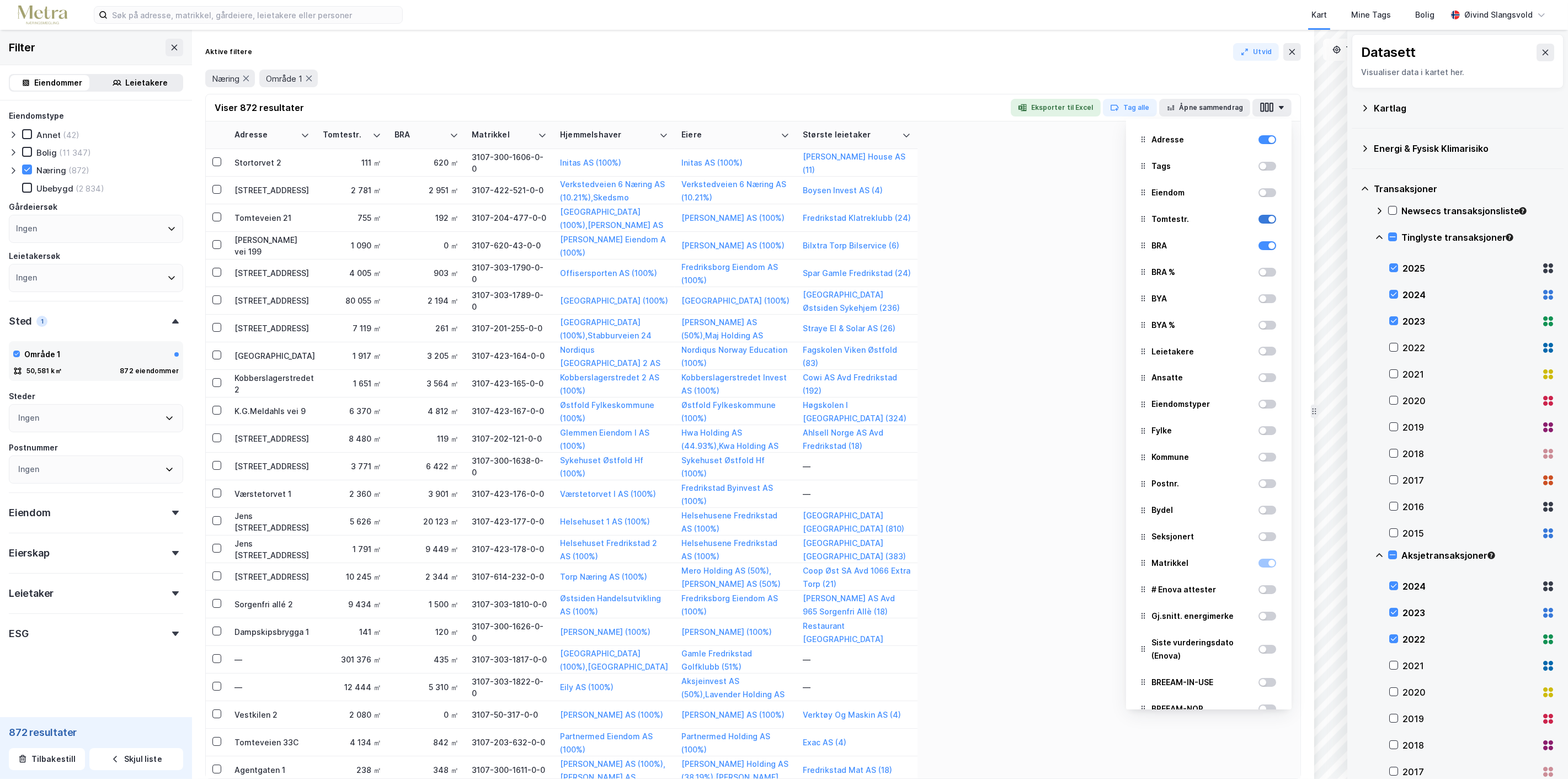
click at [1269, 217] on div at bounding box center [1272, 219] width 7 height 7
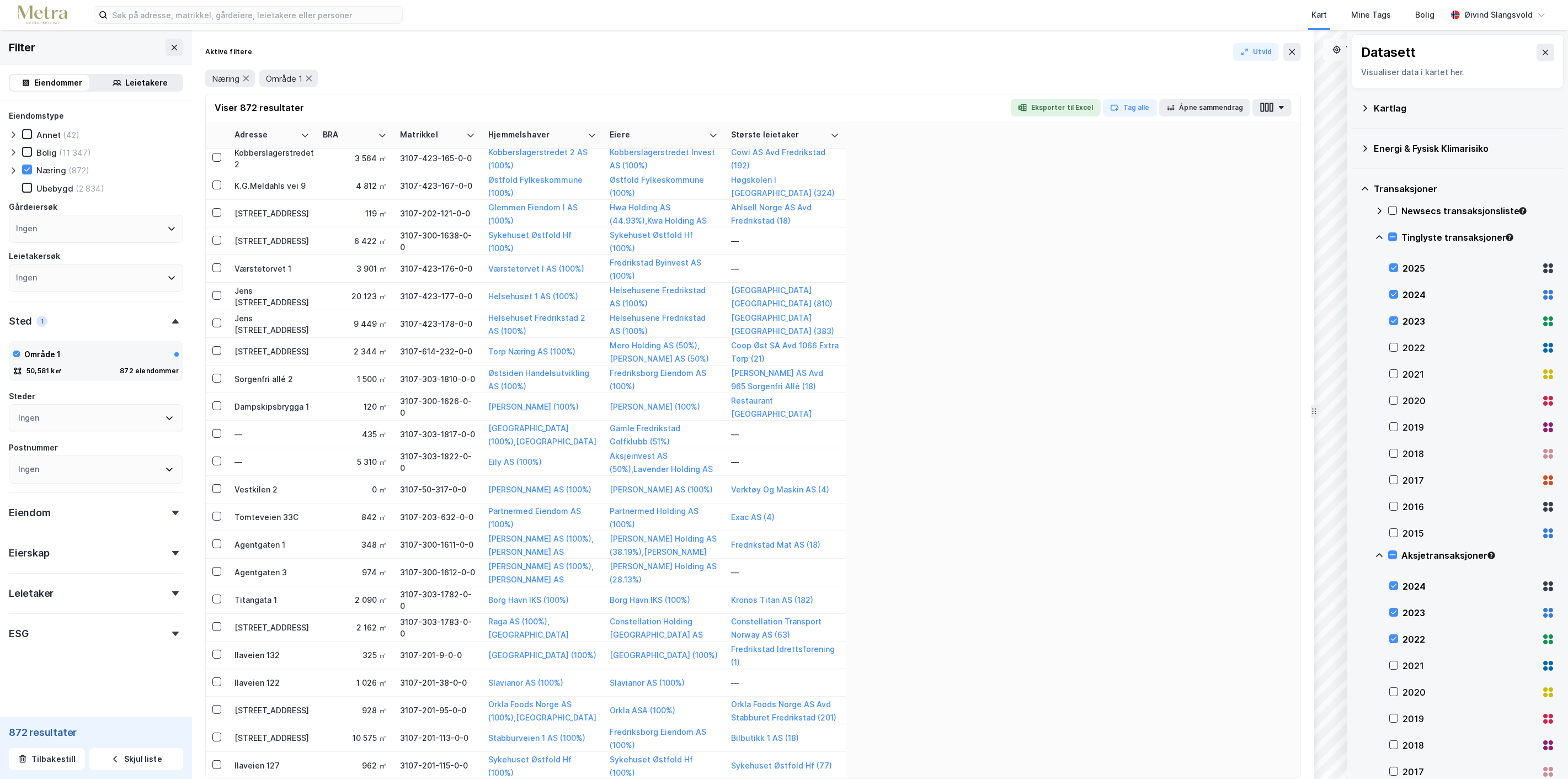
scroll to position [230, 0]
click at [1283, 107] on icon "button" at bounding box center [1281, 107] width 6 height 3
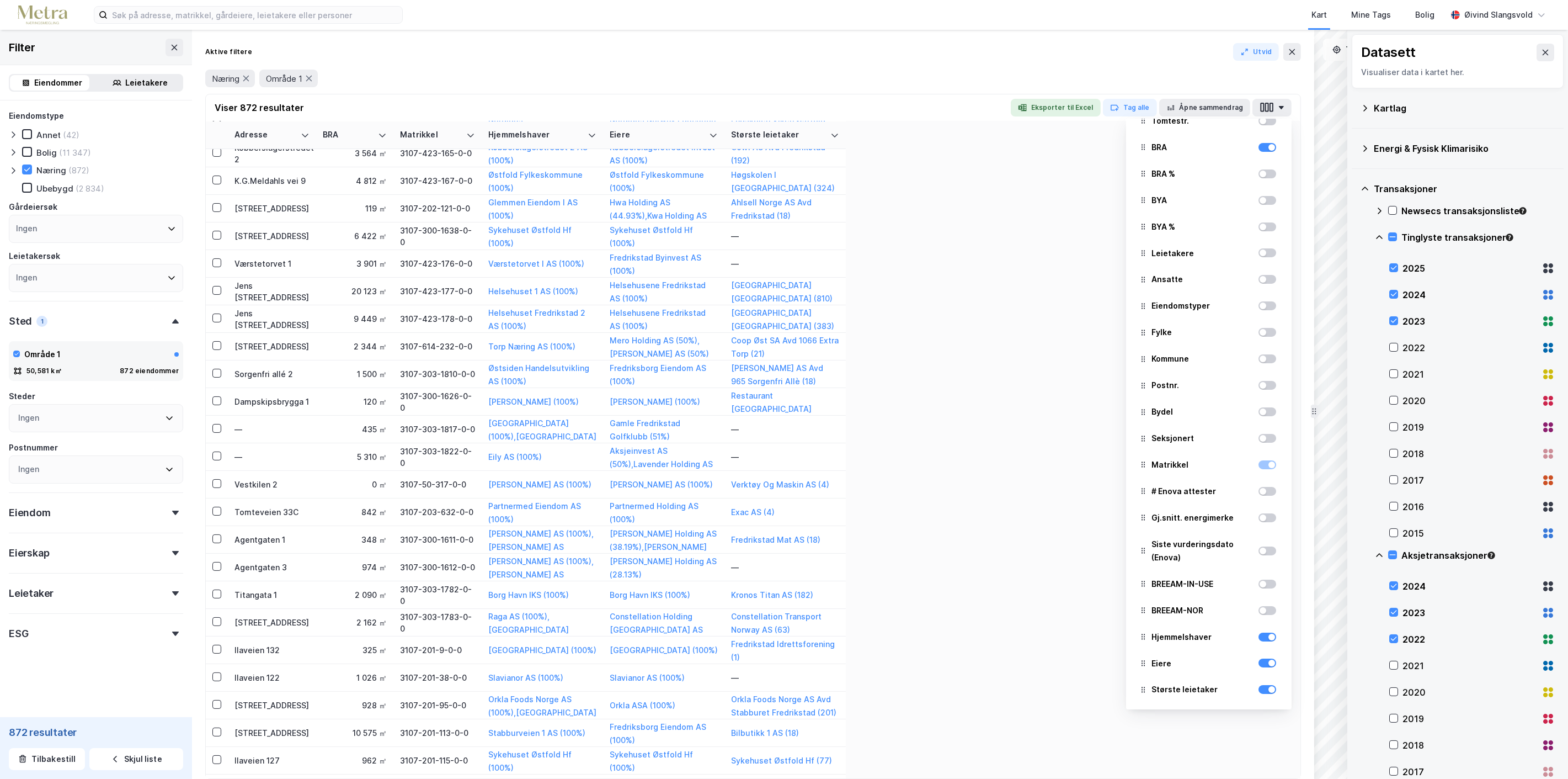
scroll to position [99, 0]
click at [1262, 640] on div at bounding box center [1267, 636] width 18 height 13
click at [1259, 641] on div at bounding box center [1267, 636] width 18 height 13
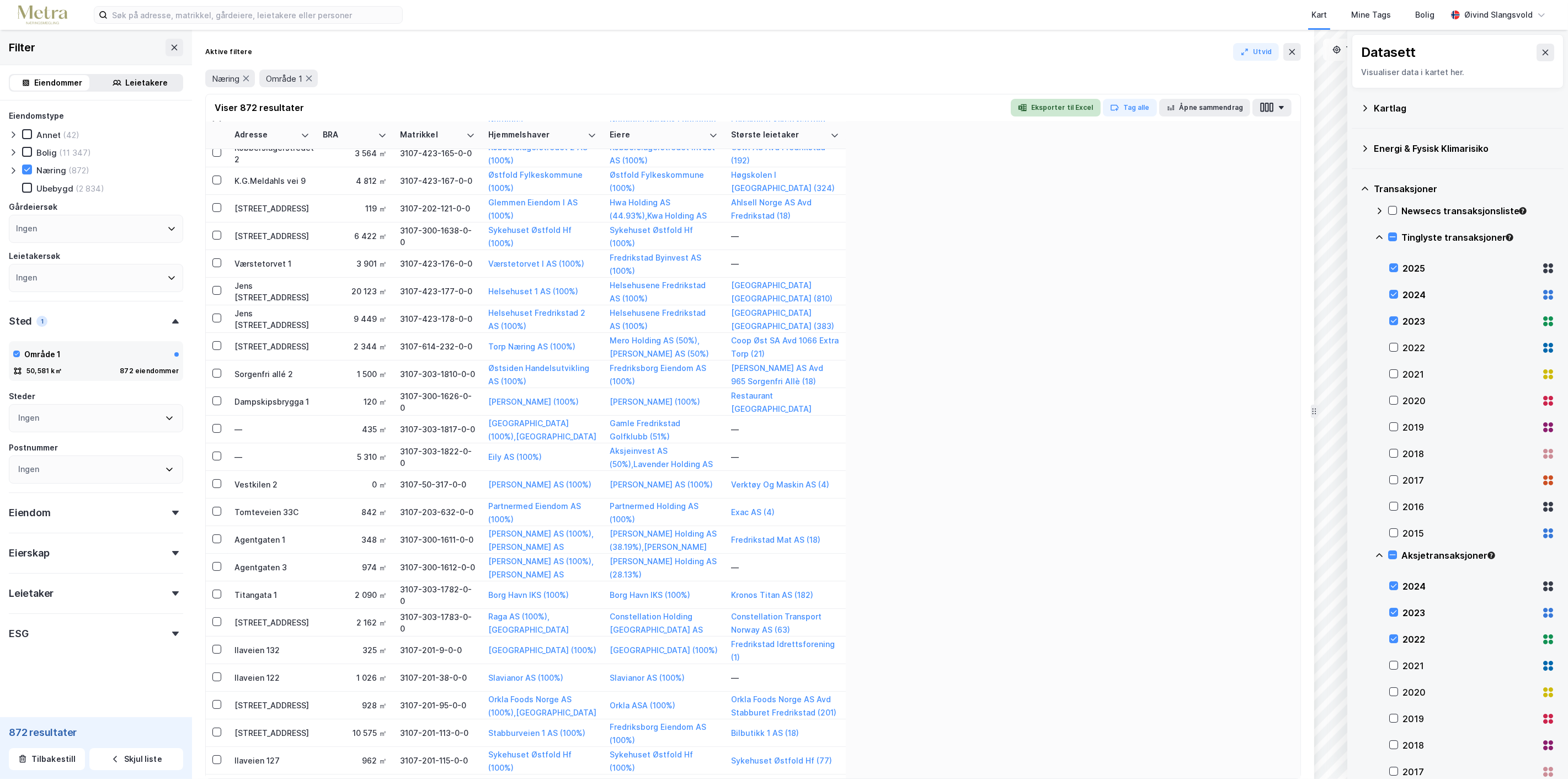
click at [1068, 105] on button "Eksporter til Excel" at bounding box center [1056, 107] width 90 height 18
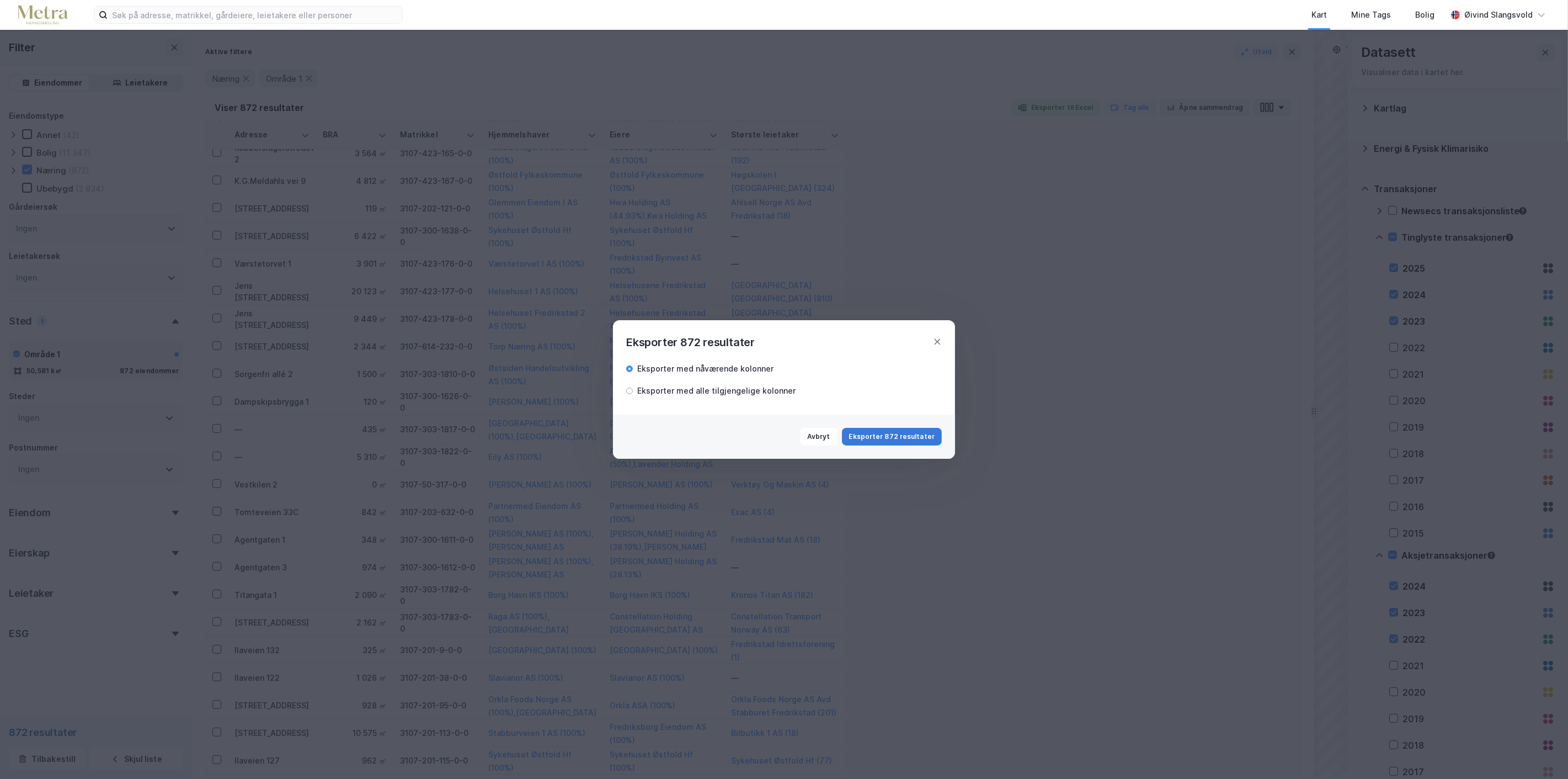
click at [908, 436] on button "Eksporter 872 resultater" at bounding box center [892, 436] width 100 height 18
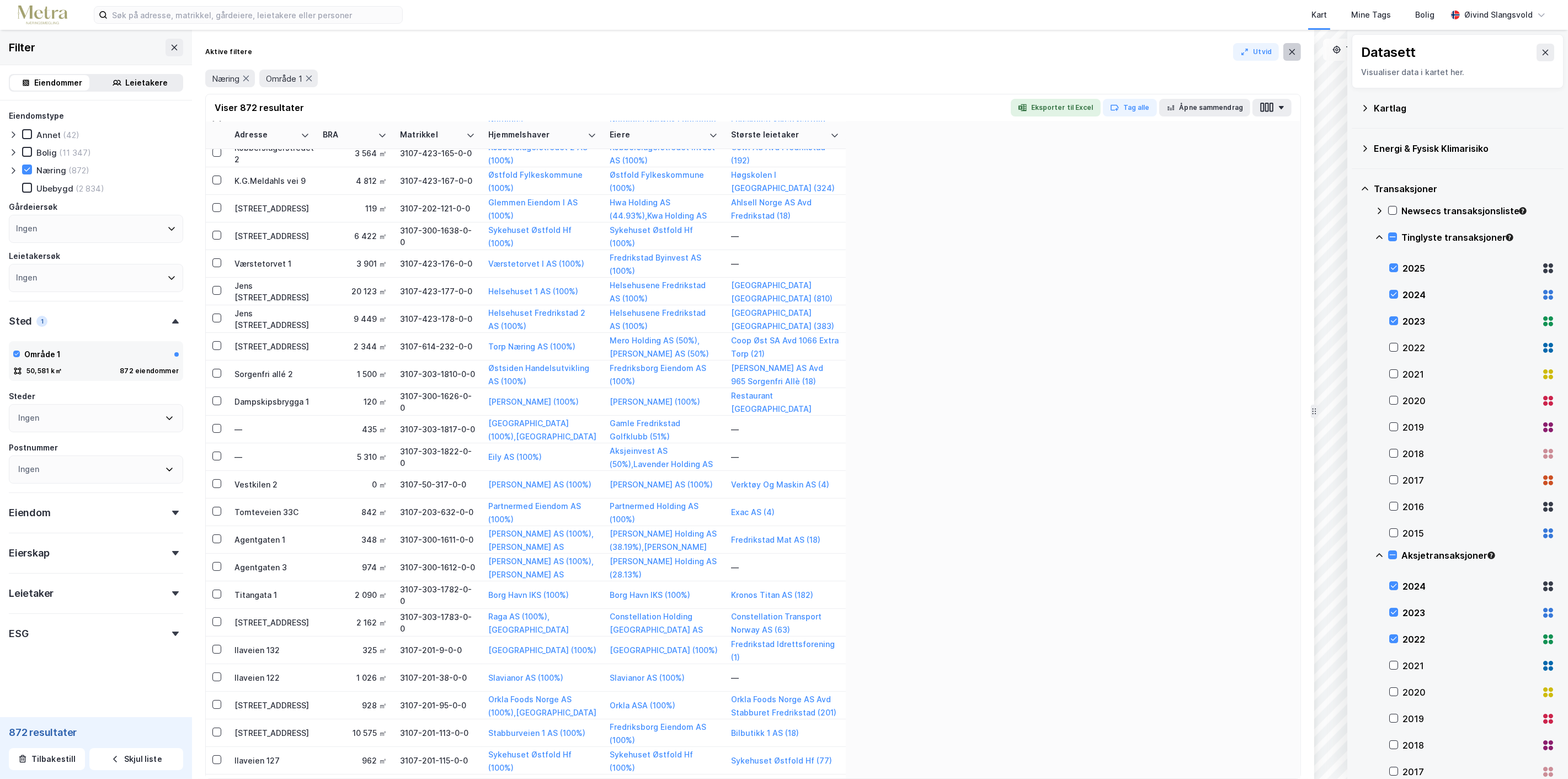
click at [1292, 51] on icon at bounding box center [1292, 52] width 9 height 9
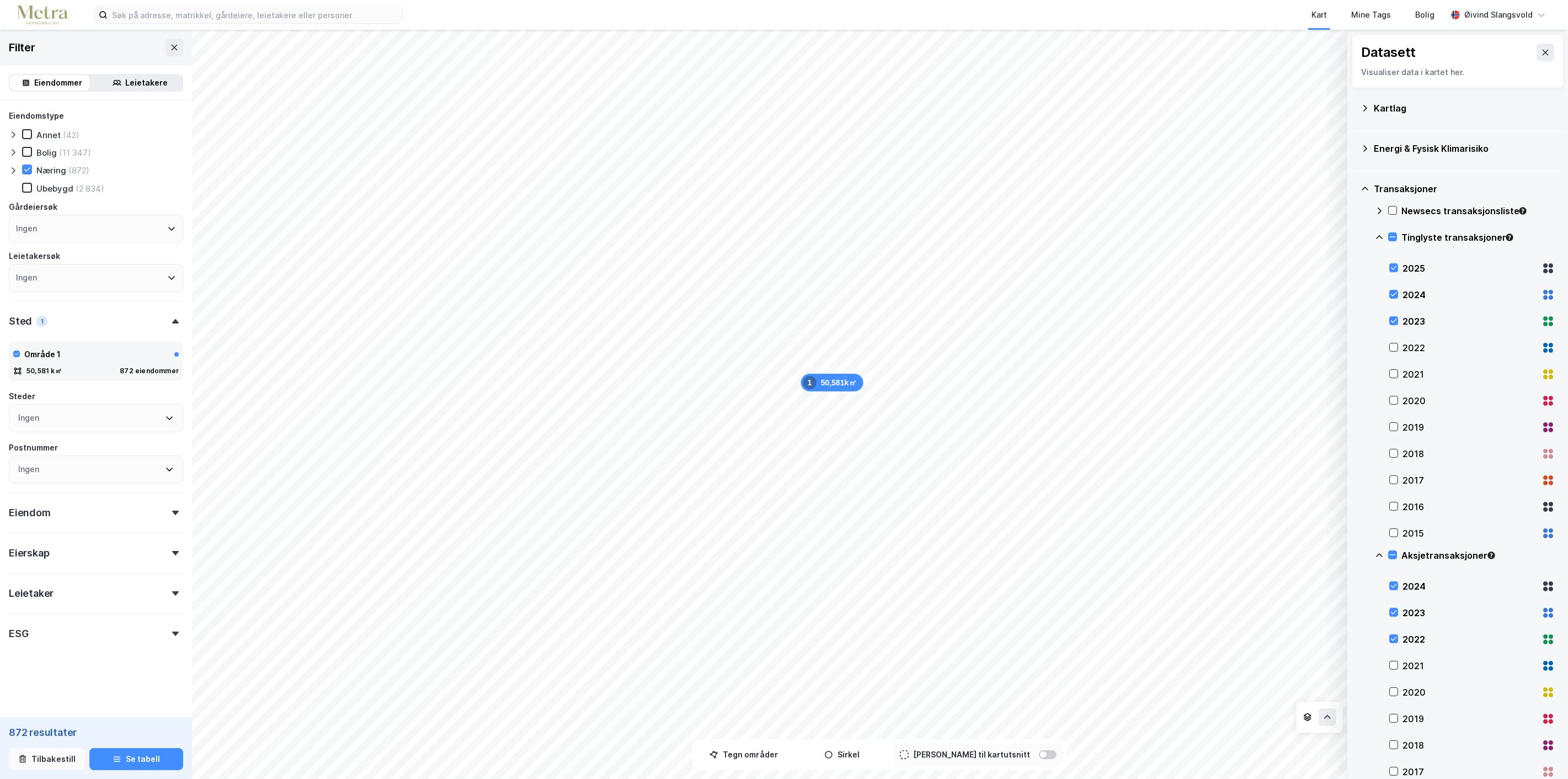
click at [45, 756] on button "Tilbakestill" at bounding box center [47, 759] width 76 height 22
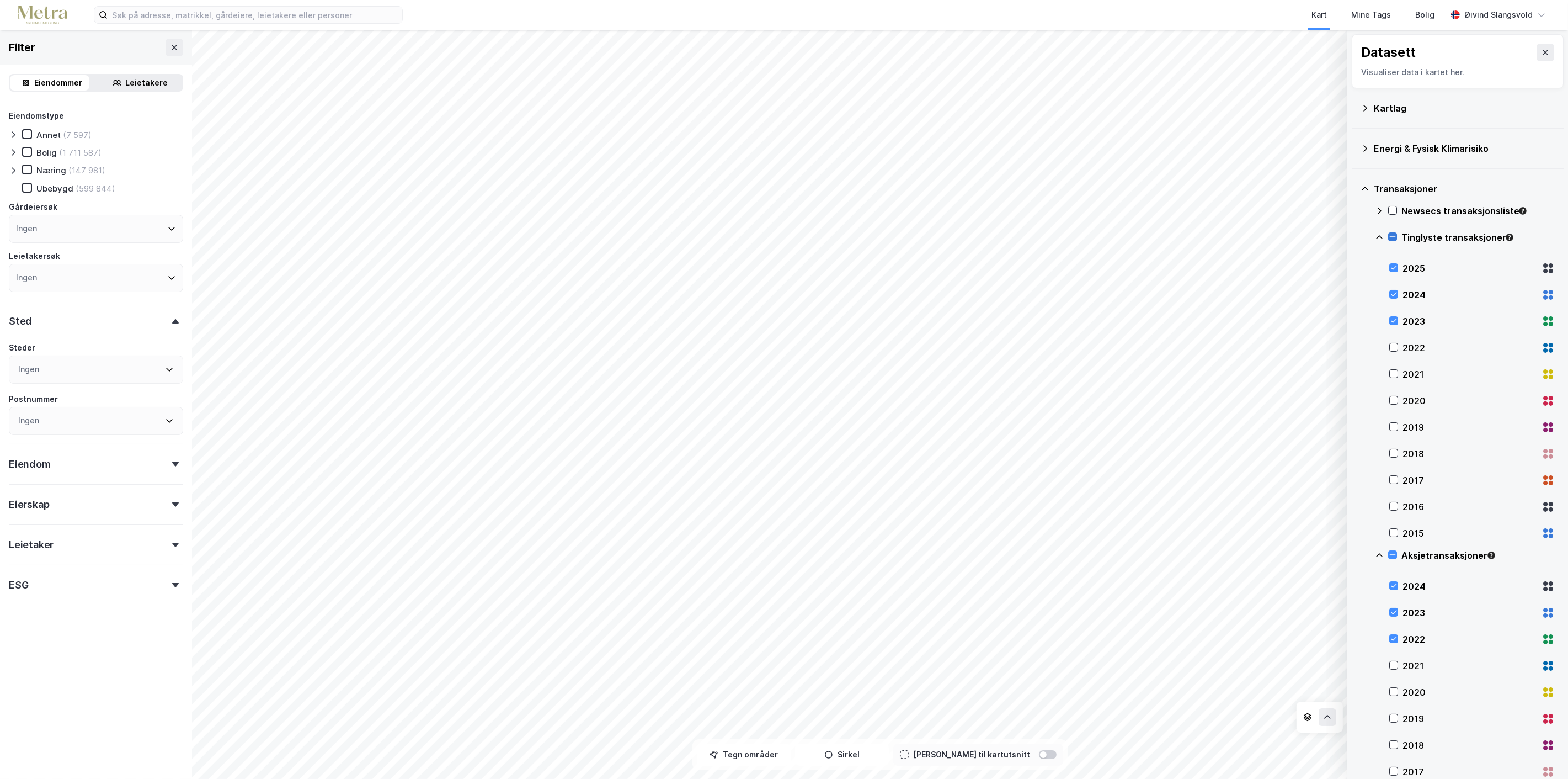
click at [1388, 234] on icon at bounding box center [1392, 237] width 8 height 8
click at [1390, 554] on icon at bounding box center [1392, 555] width 8 height 8
